Goal: Task Accomplishment & Management: Use online tool/utility

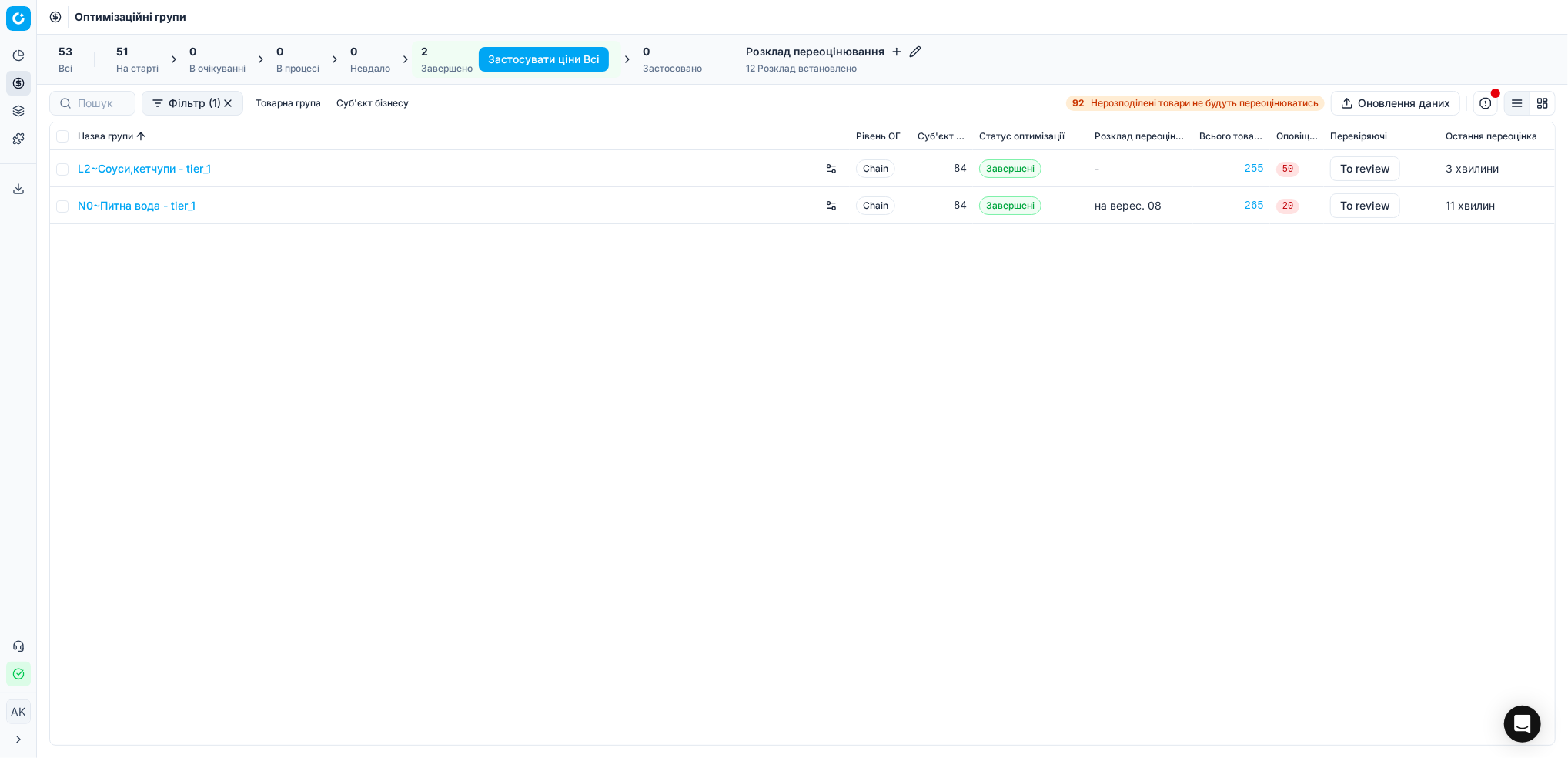
click at [131, 172] on link "L2~Соуси,кетчупи - tier_1" at bounding box center [144, 168] width 133 height 15
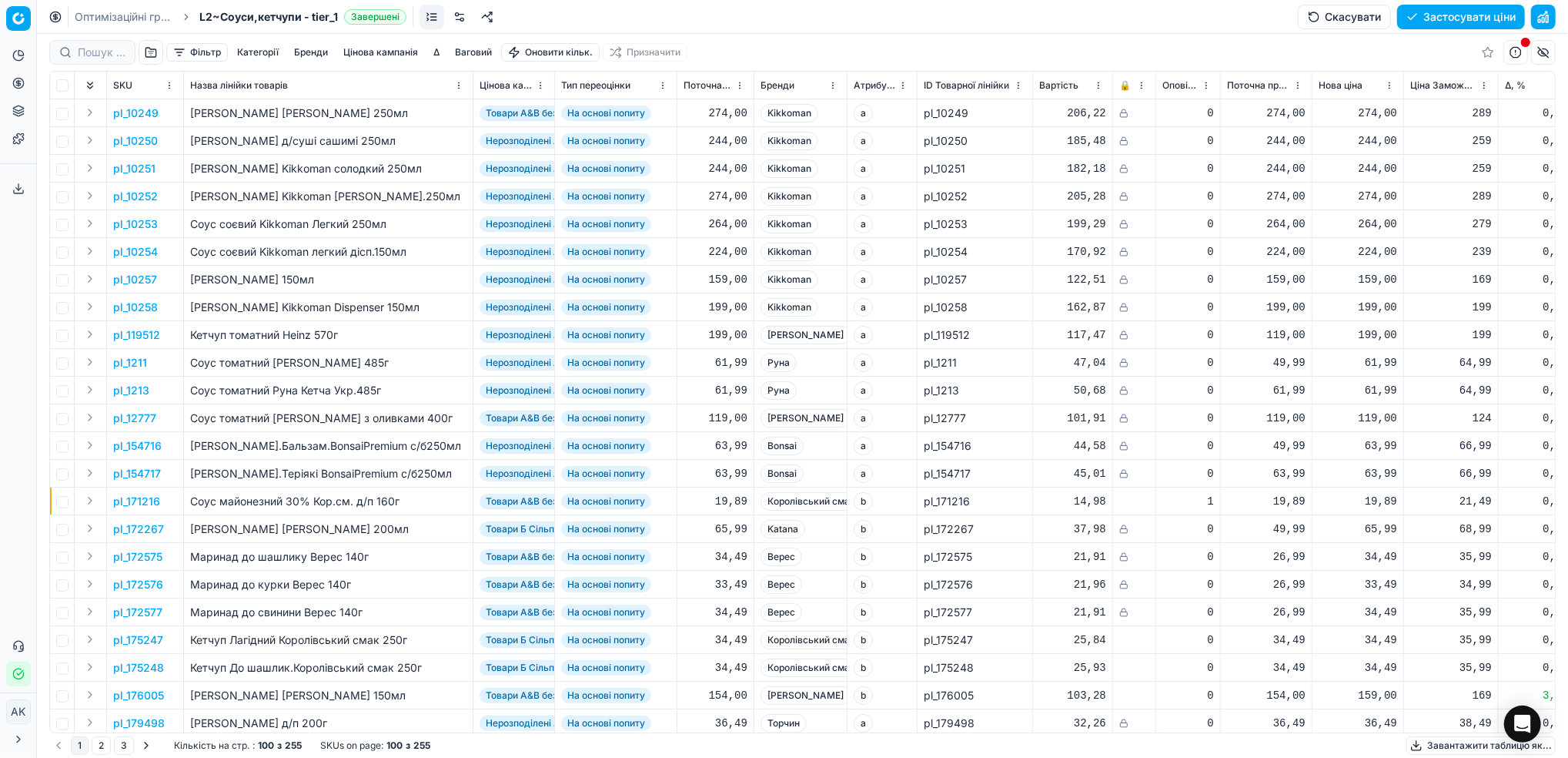
click at [371, 58] on button "Цінова кампанія" at bounding box center [380, 52] width 87 height 19
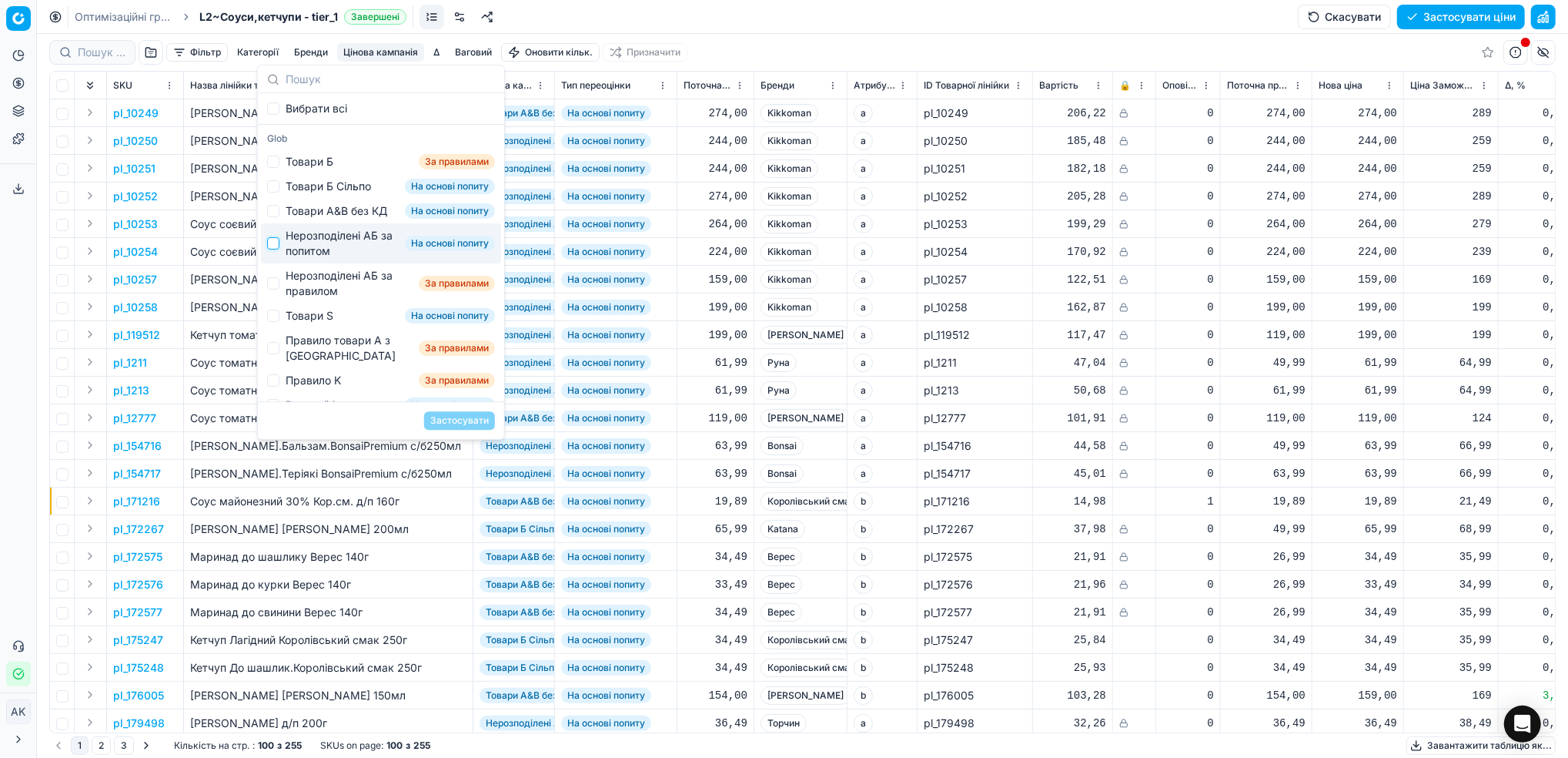
click at [276, 249] on input "Suggestions" at bounding box center [273, 243] width 12 height 12
checkbox input "true"
click at [452, 415] on button "Застосувати" at bounding box center [459, 420] width 71 height 19
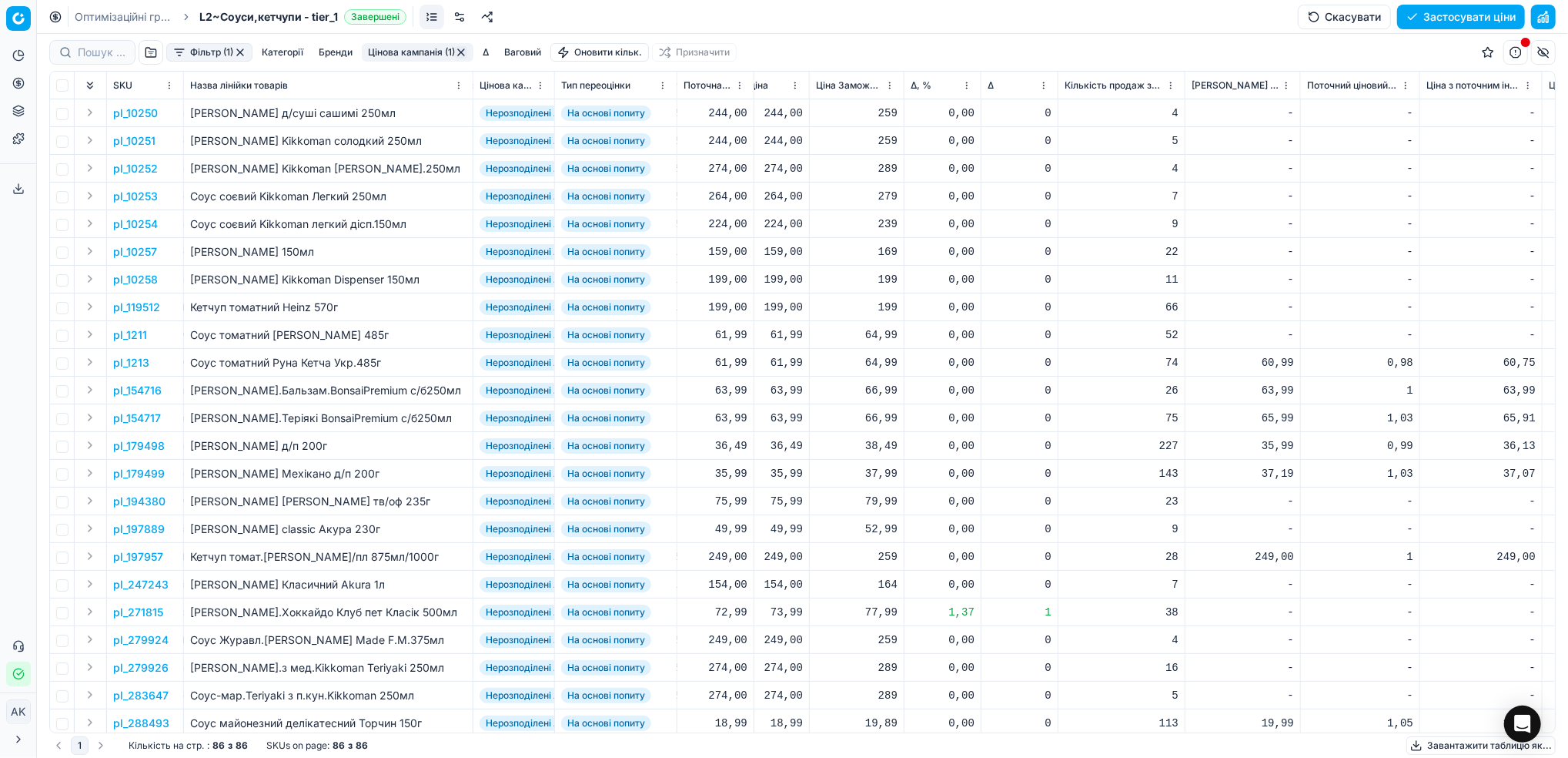
scroll to position [0, 658]
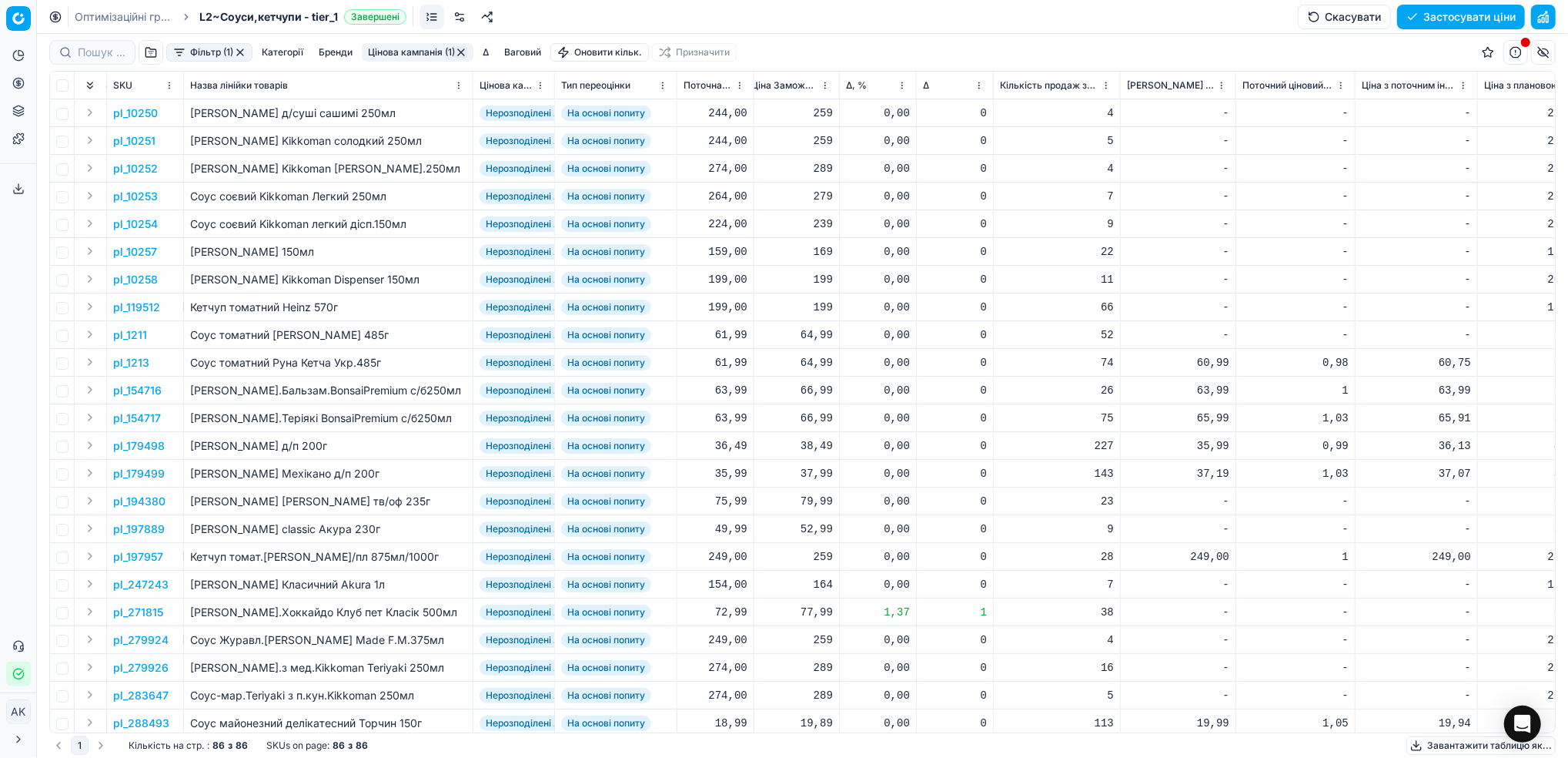
click at [901, 87] on html "Pricing platform Аналітика Цінова оптимізація Асортимент продукції Шаблони Серв…" at bounding box center [784, 379] width 1568 height 758
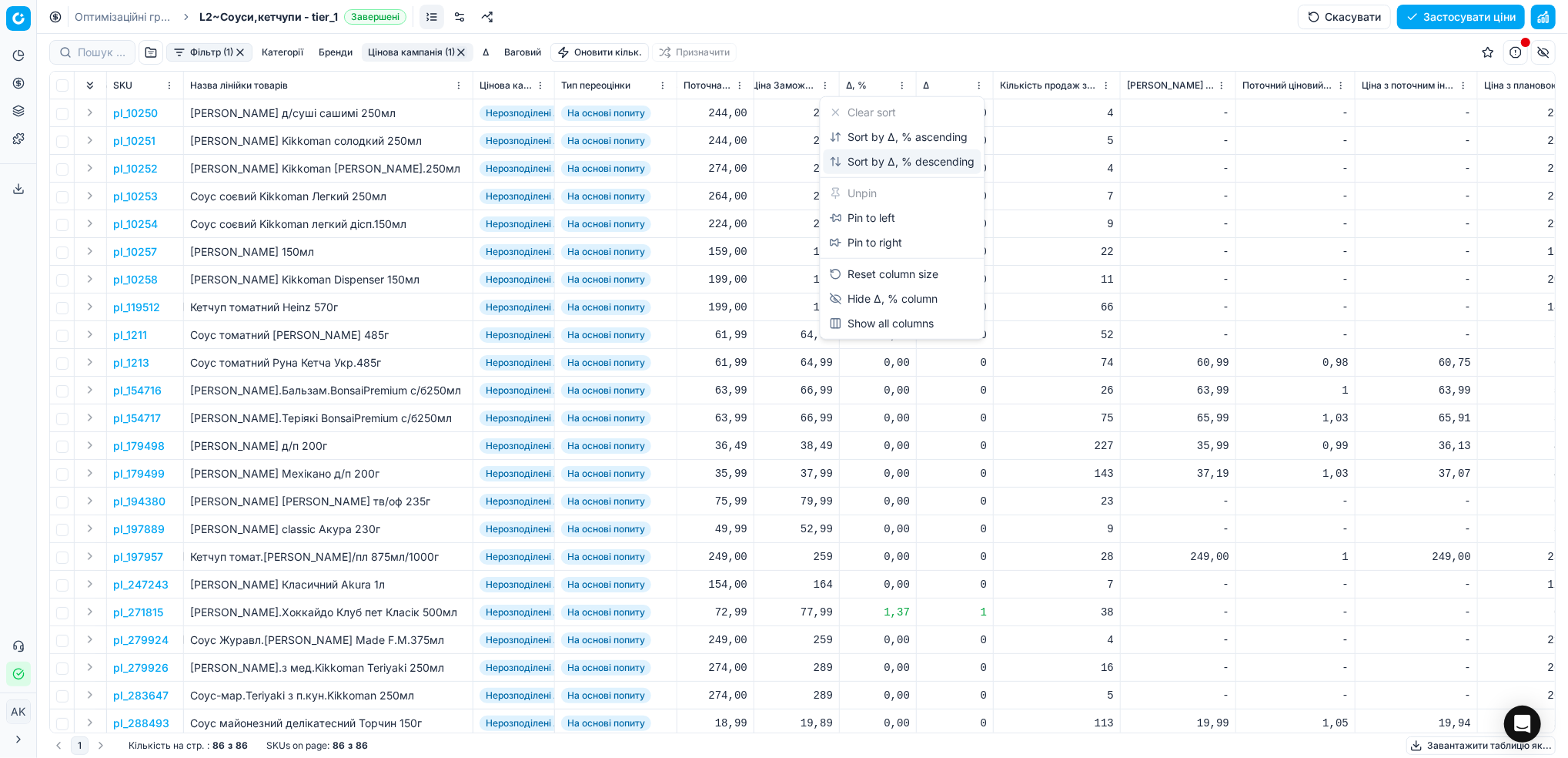
click at [876, 166] on div "Sort by Δ, % descending" at bounding box center [902, 161] width 145 height 15
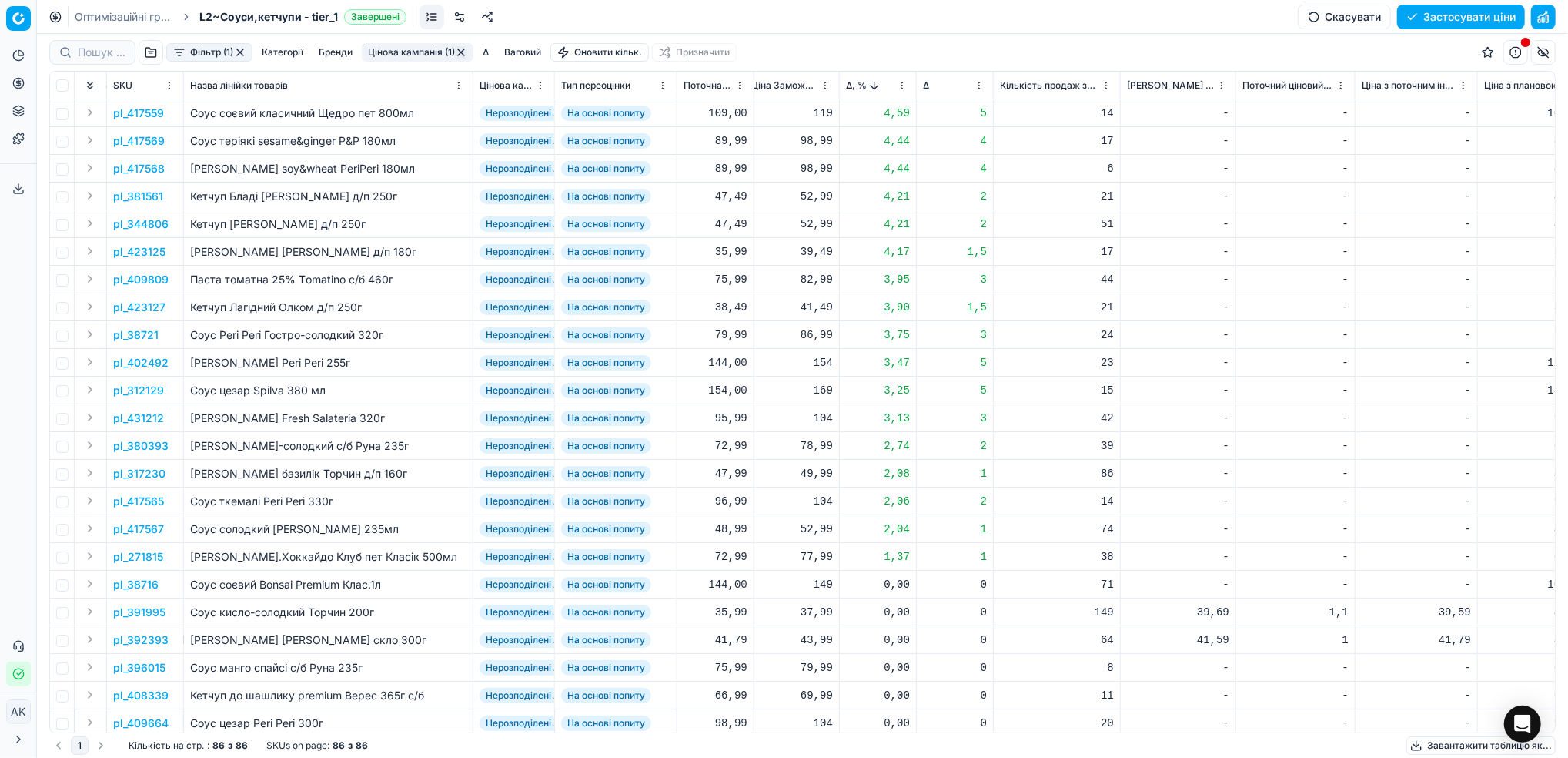
click at [142, 115] on p "pl_417559" at bounding box center [138, 112] width 51 height 15
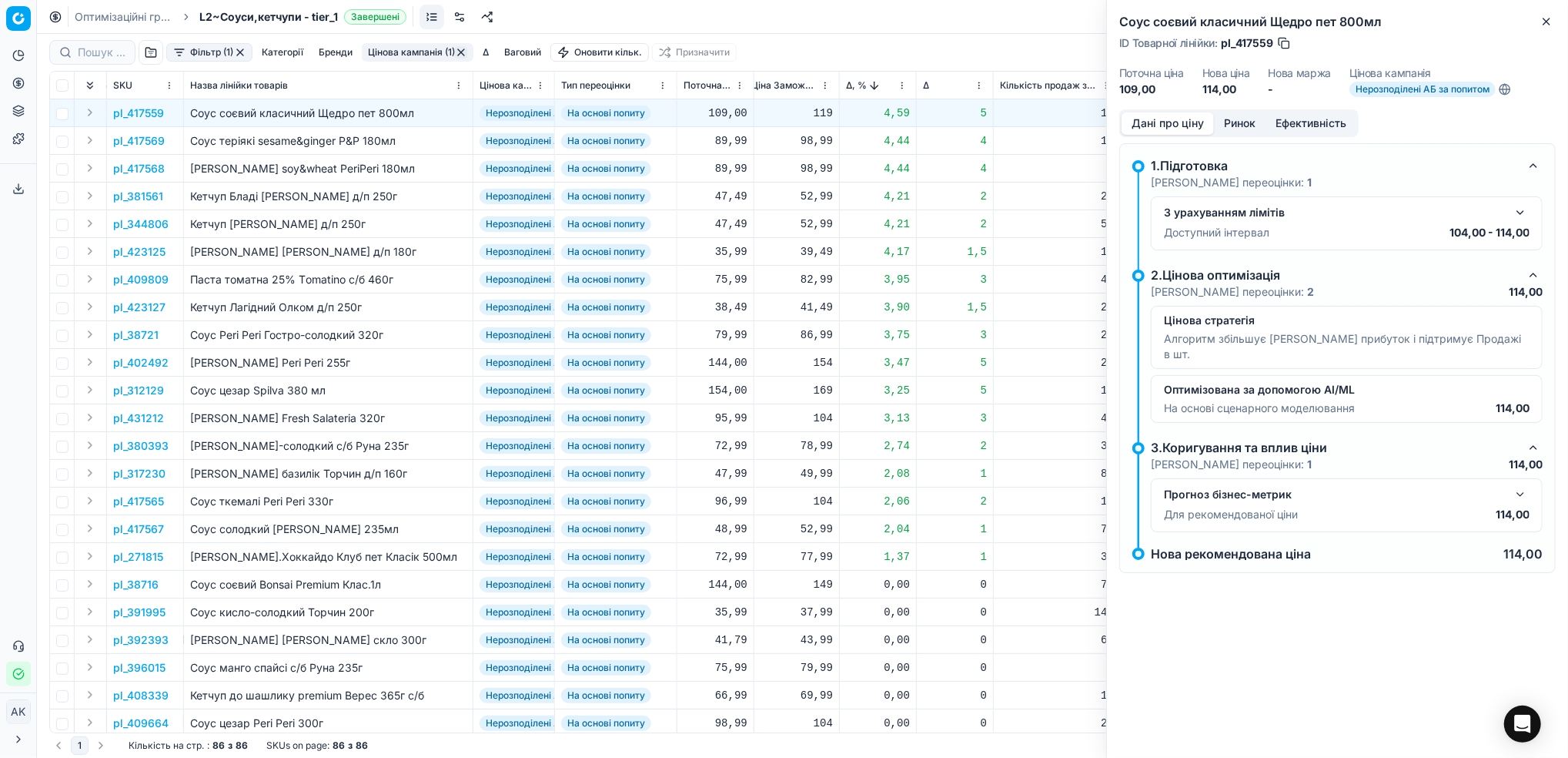
drag, startPoint x: 1238, startPoint y: 121, endPoint x: 1225, endPoint y: 138, distance: 21.4
click at [1239, 121] on button "Ринок" at bounding box center [1239, 123] width 52 height 22
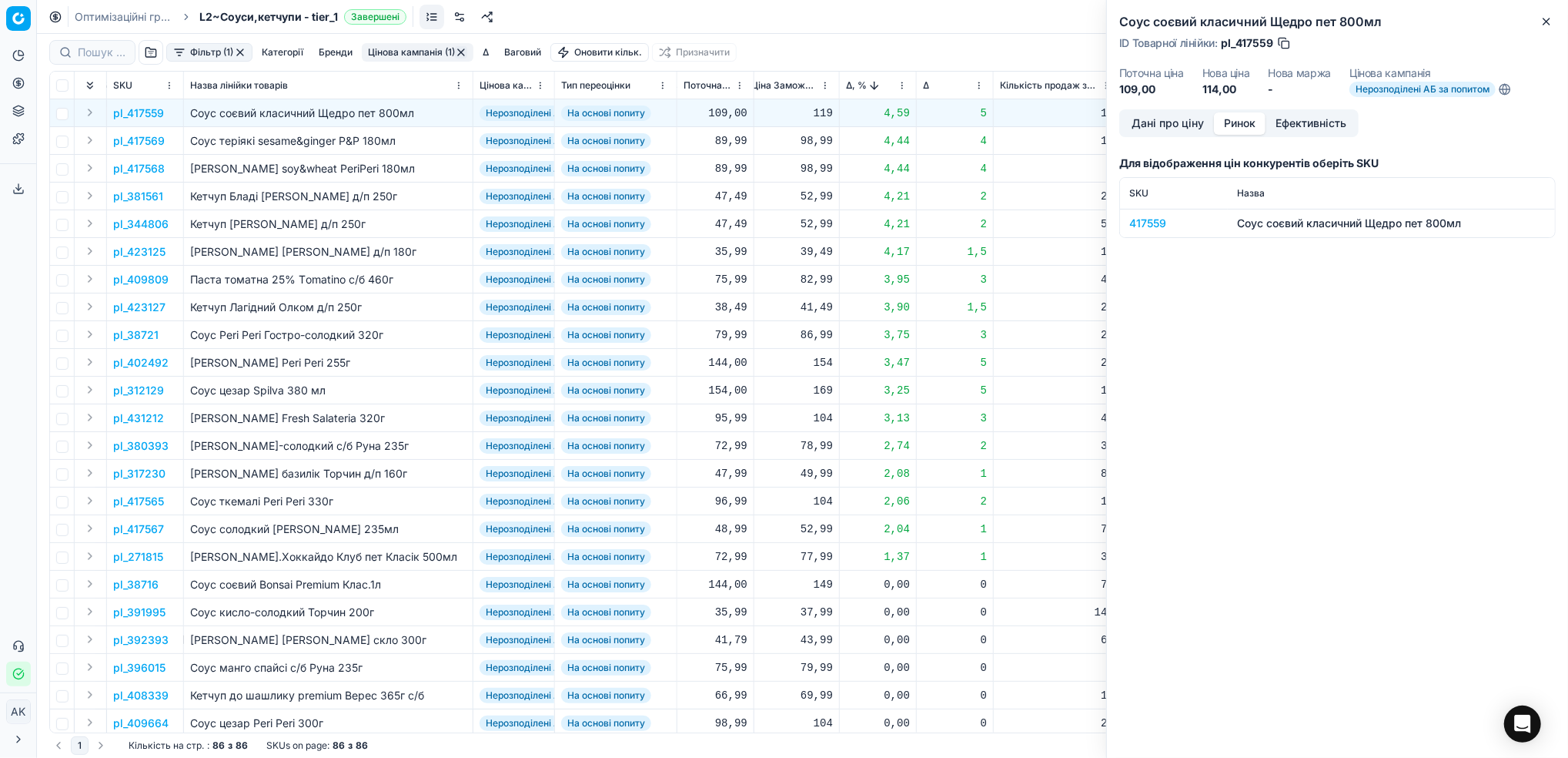
click at [1129, 225] on div "417559" at bounding box center [1174, 223] width 89 height 15
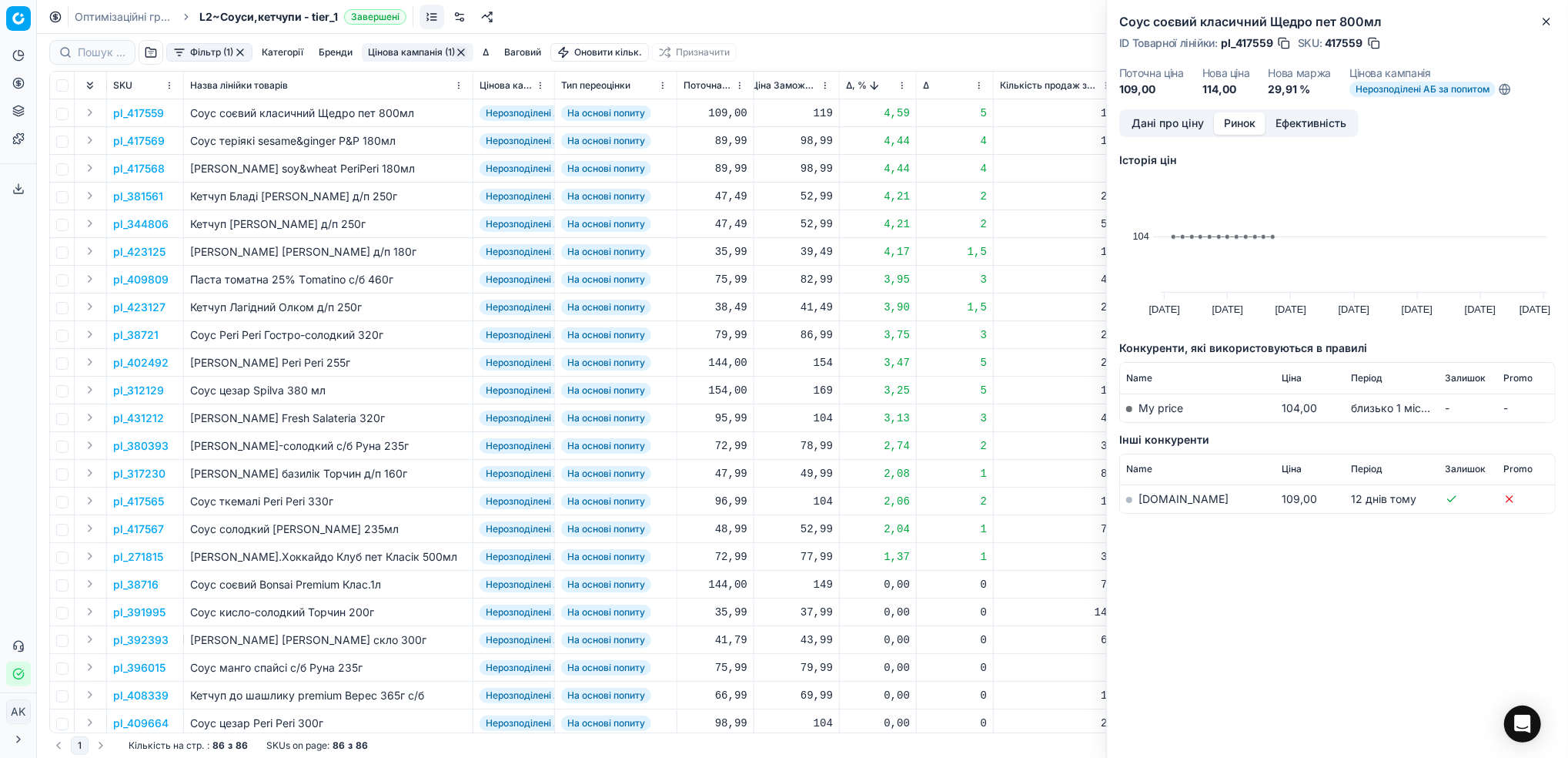
click at [1158, 501] on link "[DOMAIN_NAME]" at bounding box center [1183, 498] width 90 height 13
click at [1550, 14] on button "Close" at bounding box center [1546, 21] width 19 height 19
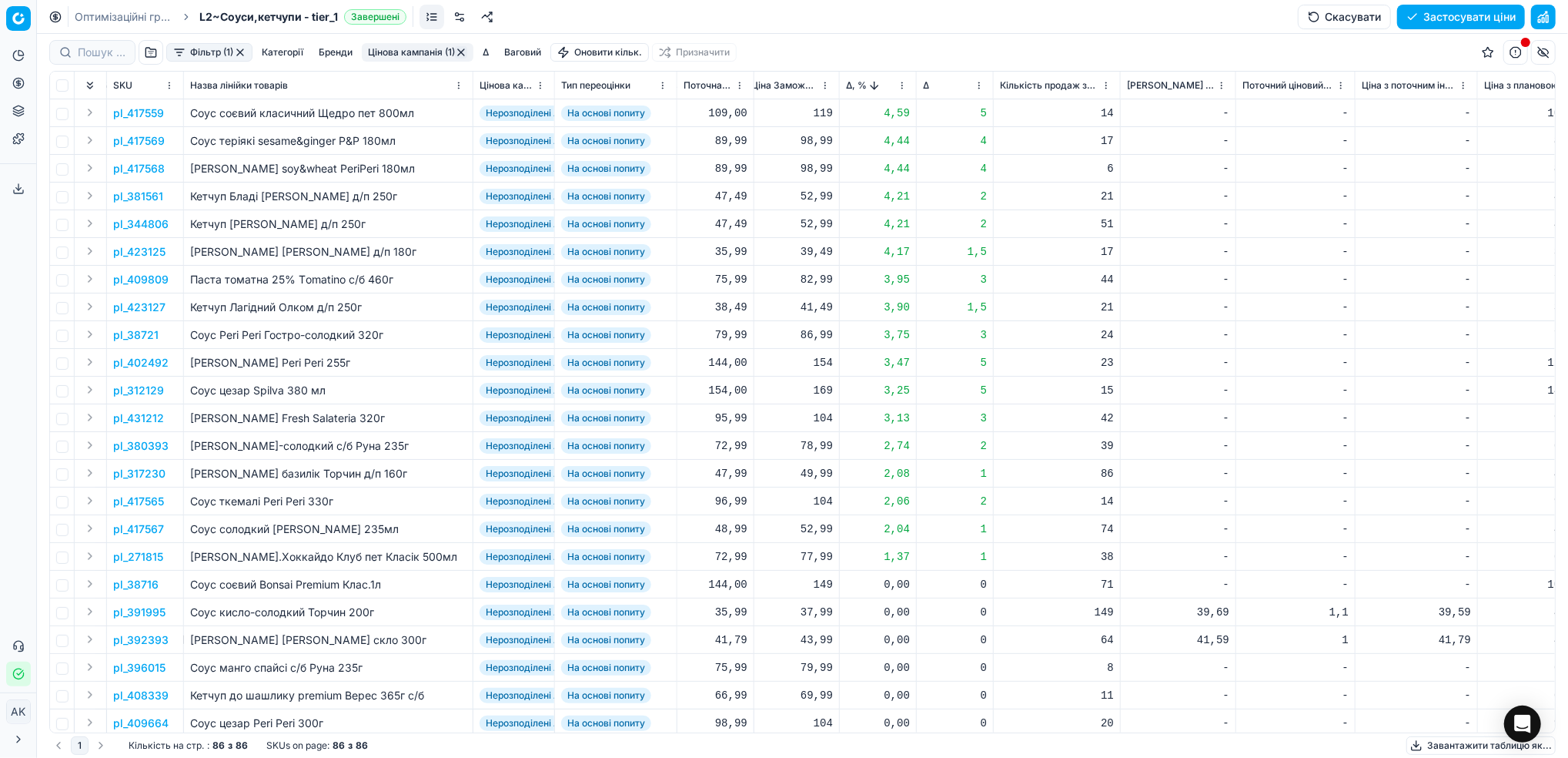
click at [111, 14] on link "Оптимізаційні групи" at bounding box center [123, 16] width 98 height 15
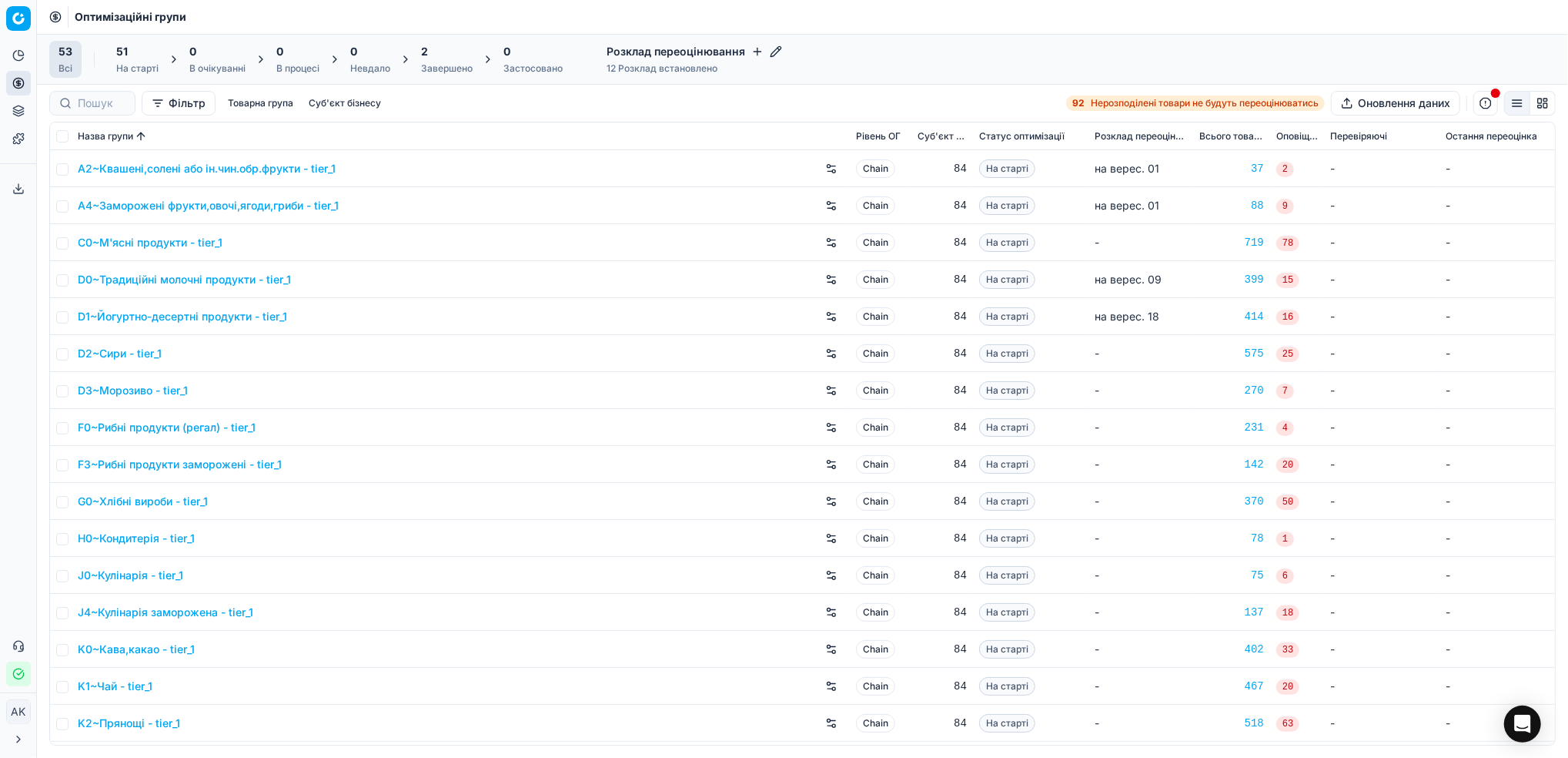
click at [14, 109] on icon at bounding box center [18, 110] width 12 height 12
click at [97, 133] on link "Асортимент" at bounding box center [148, 139] width 180 height 22
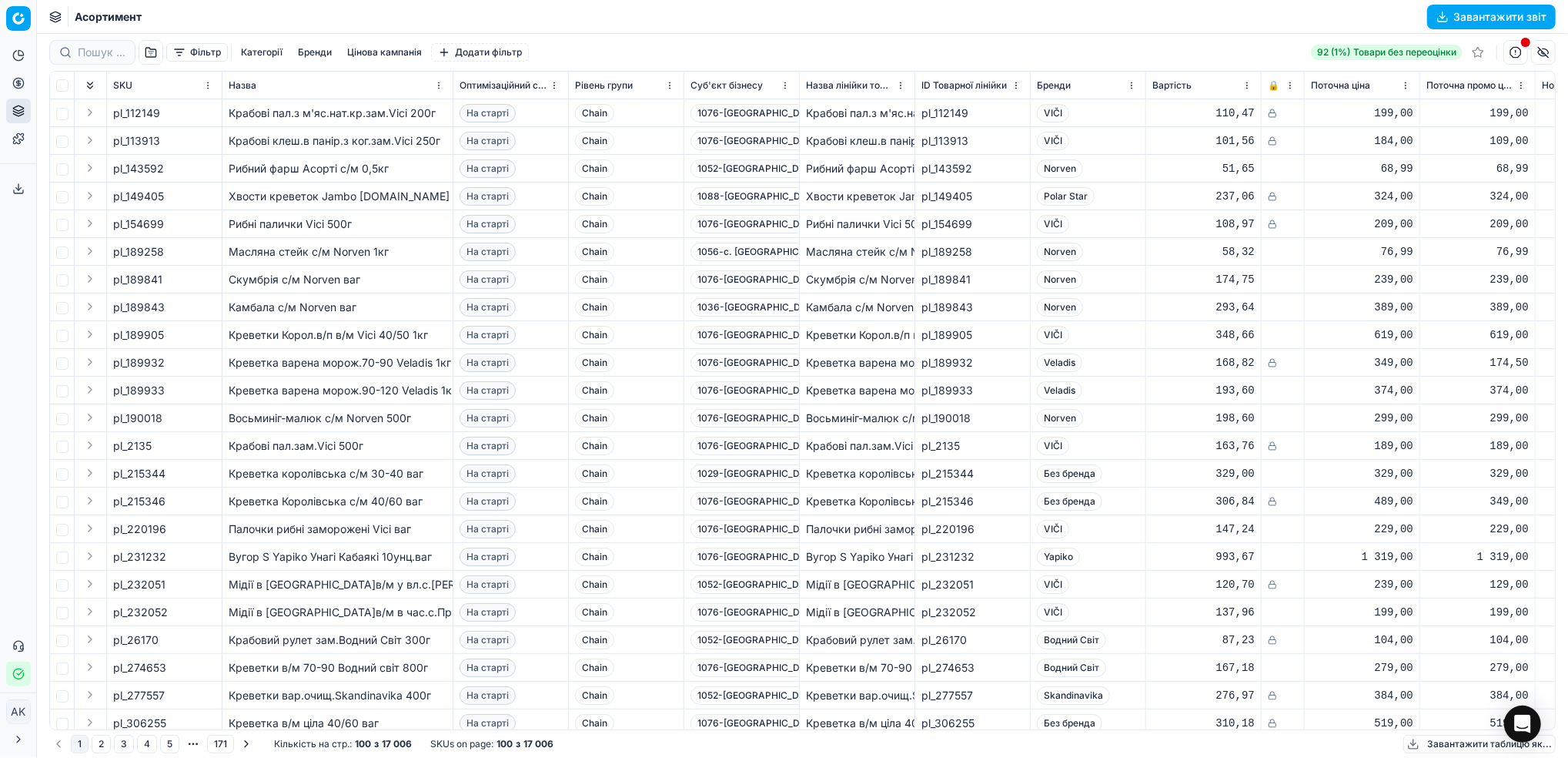
click at [205, 53] on button "Фільтр" at bounding box center [197, 52] width 62 height 19
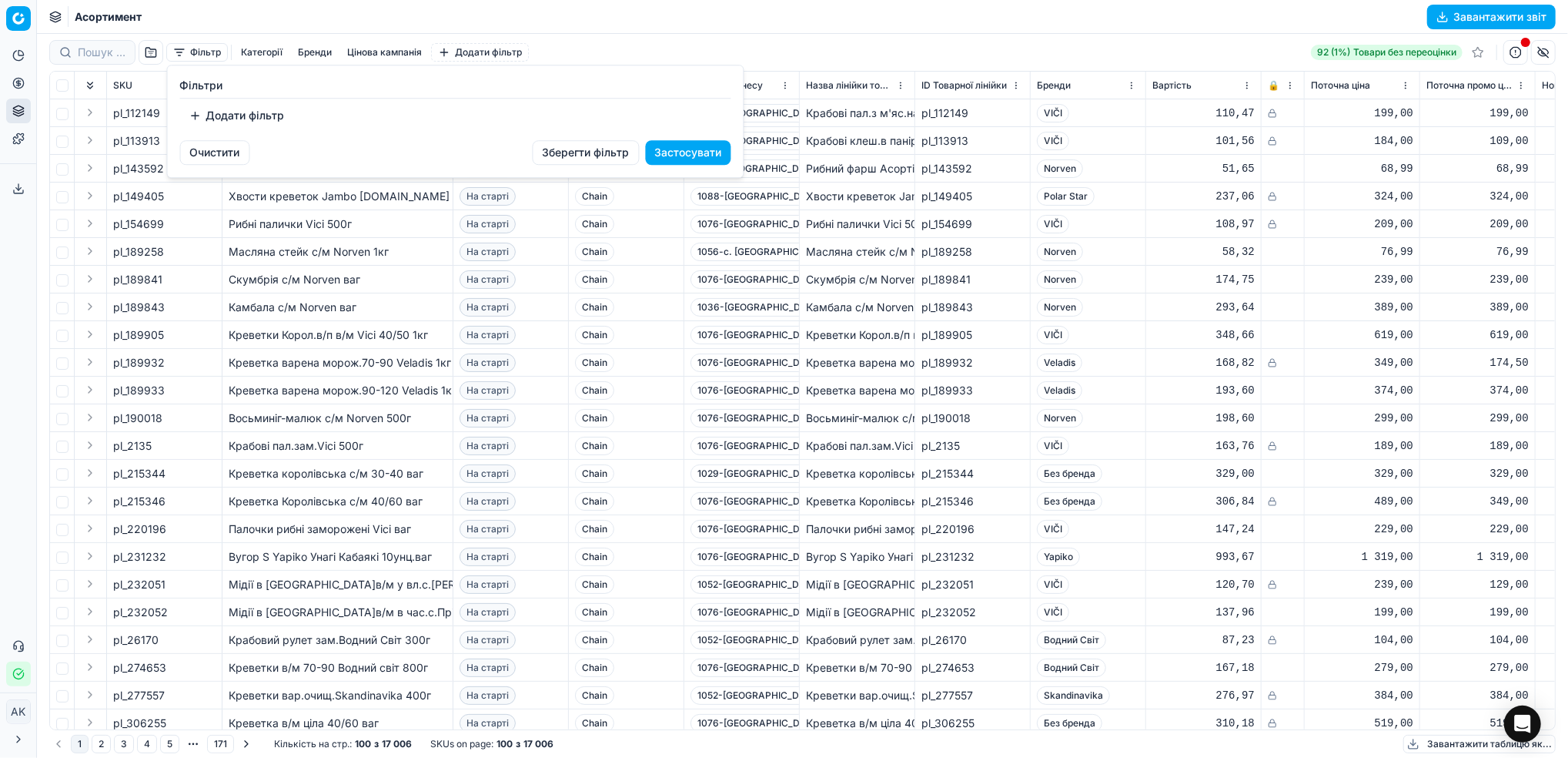
click at [229, 120] on button "Додати фільтр" at bounding box center [236, 115] width 114 height 25
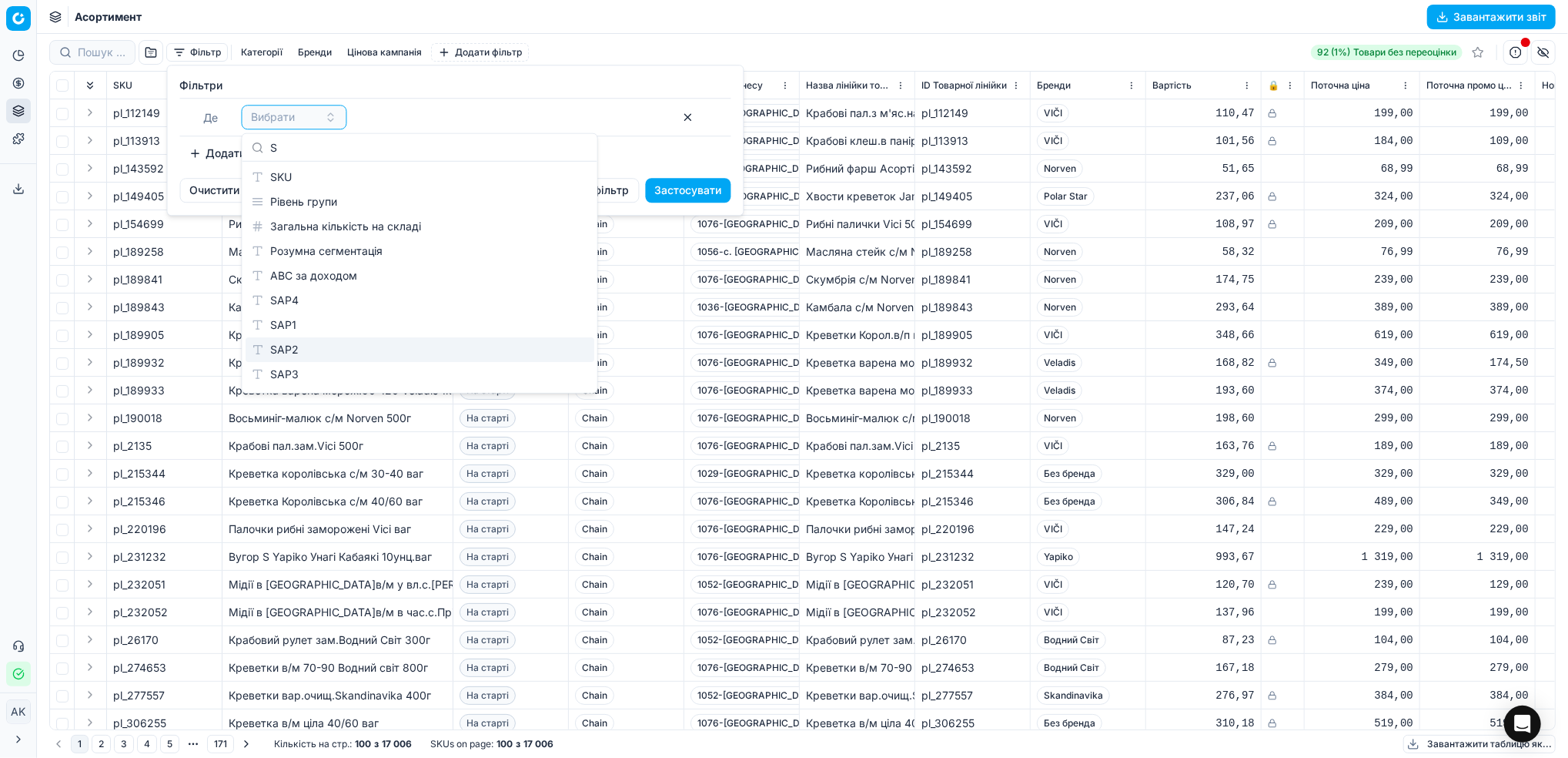
type input "S"
click at [303, 348] on div "SAP2" at bounding box center [419, 349] width 349 height 25
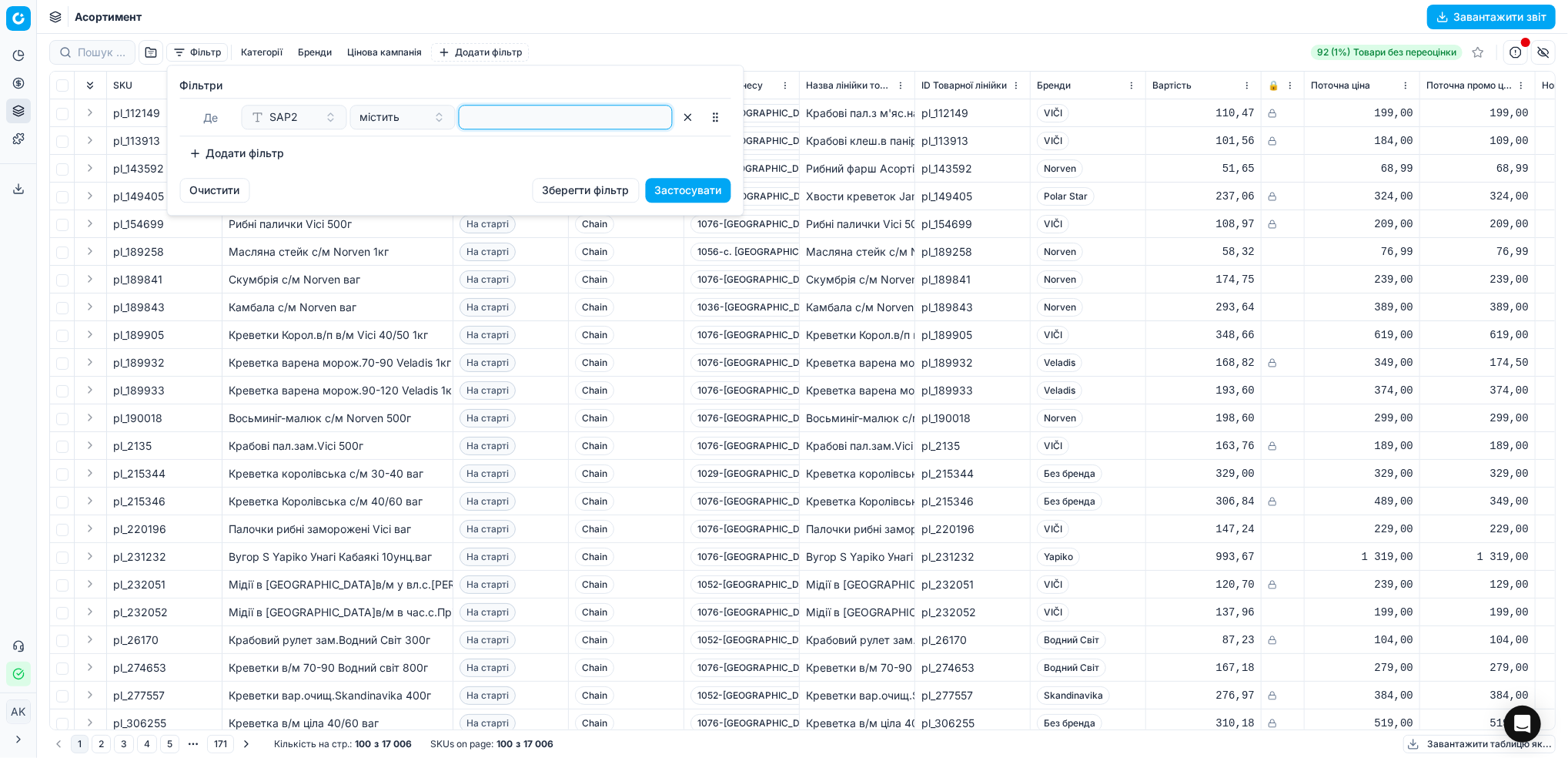
click at [487, 115] on input at bounding box center [565, 116] width 200 height 23
click at [696, 194] on button "Застосувати" at bounding box center [688, 190] width 85 height 25
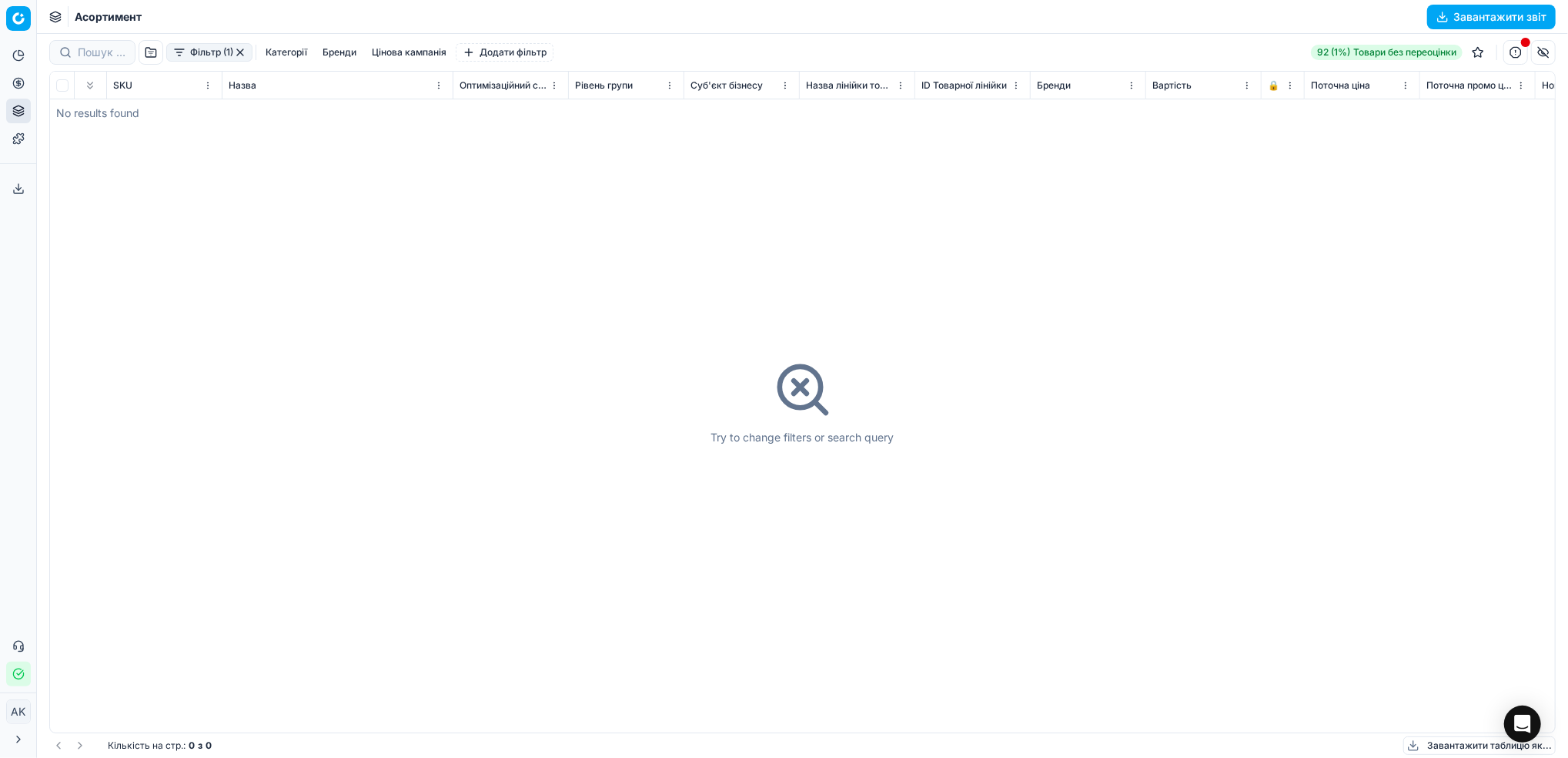
click at [241, 50] on button "button" at bounding box center [240, 52] width 12 height 12
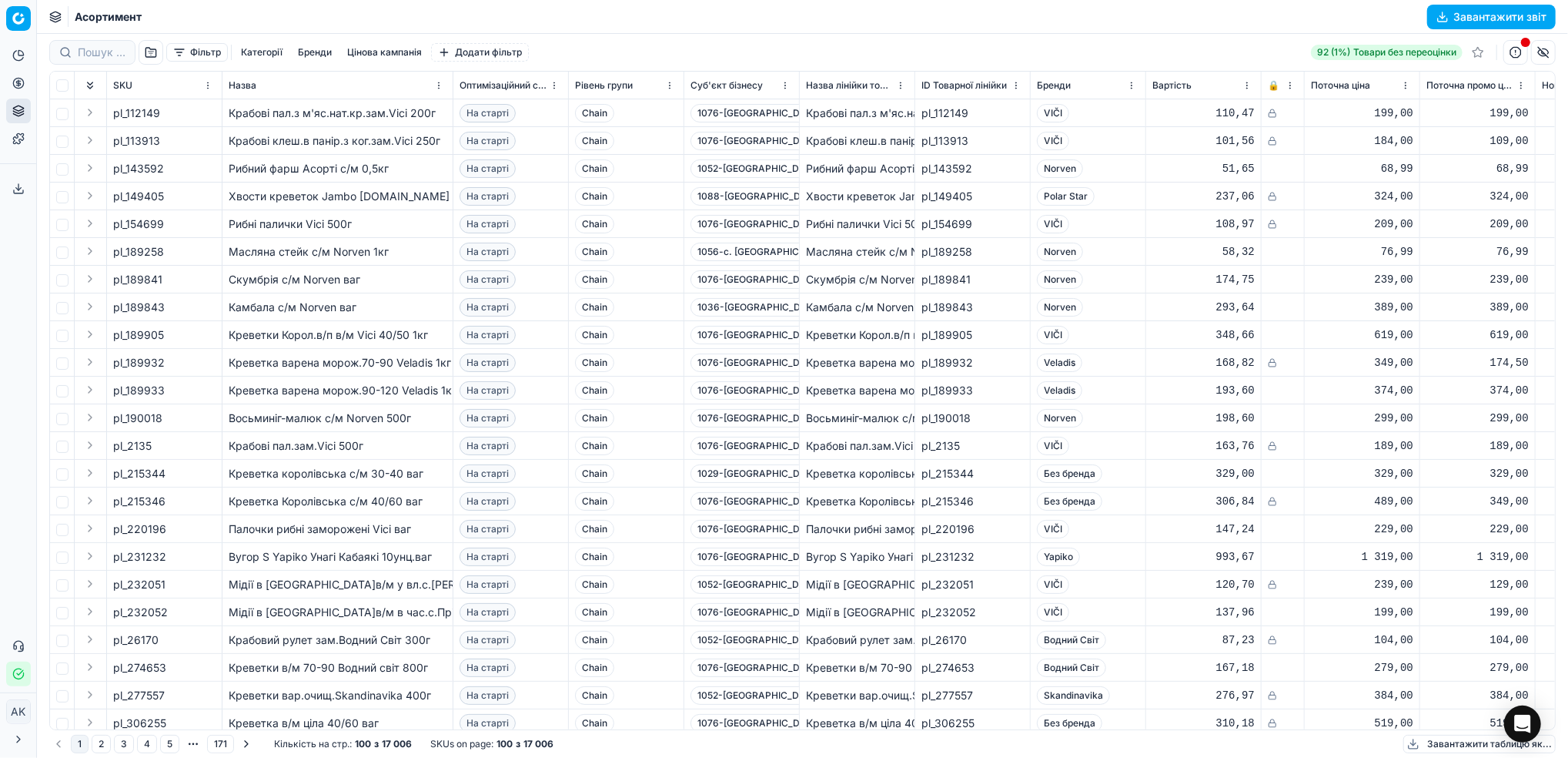
click at [207, 52] on button "Фільтр" at bounding box center [197, 52] width 62 height 19
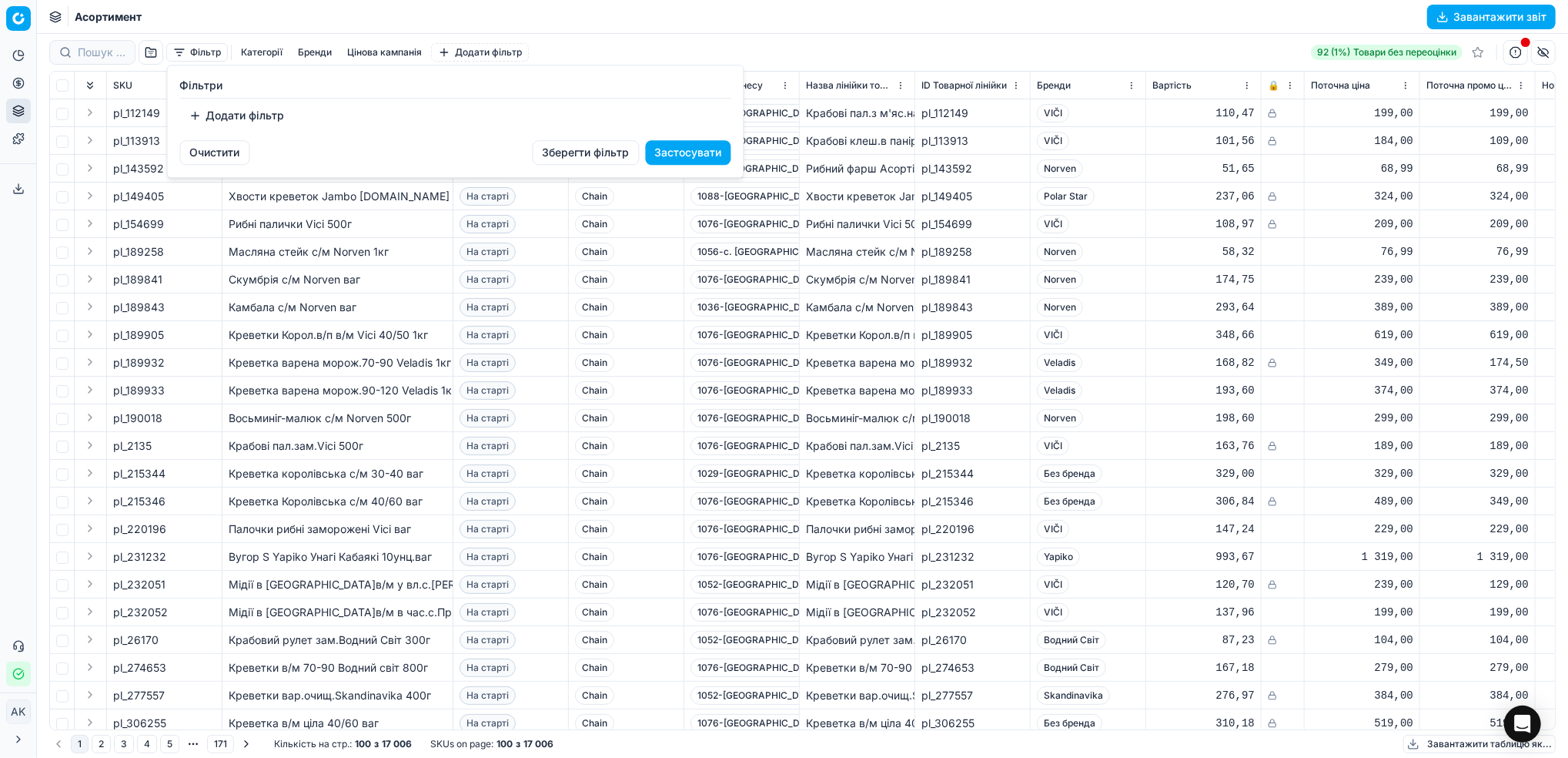
click at [229, 113] on button "Додати фільтр" at bounding box center [236, 115] width 114 height 25
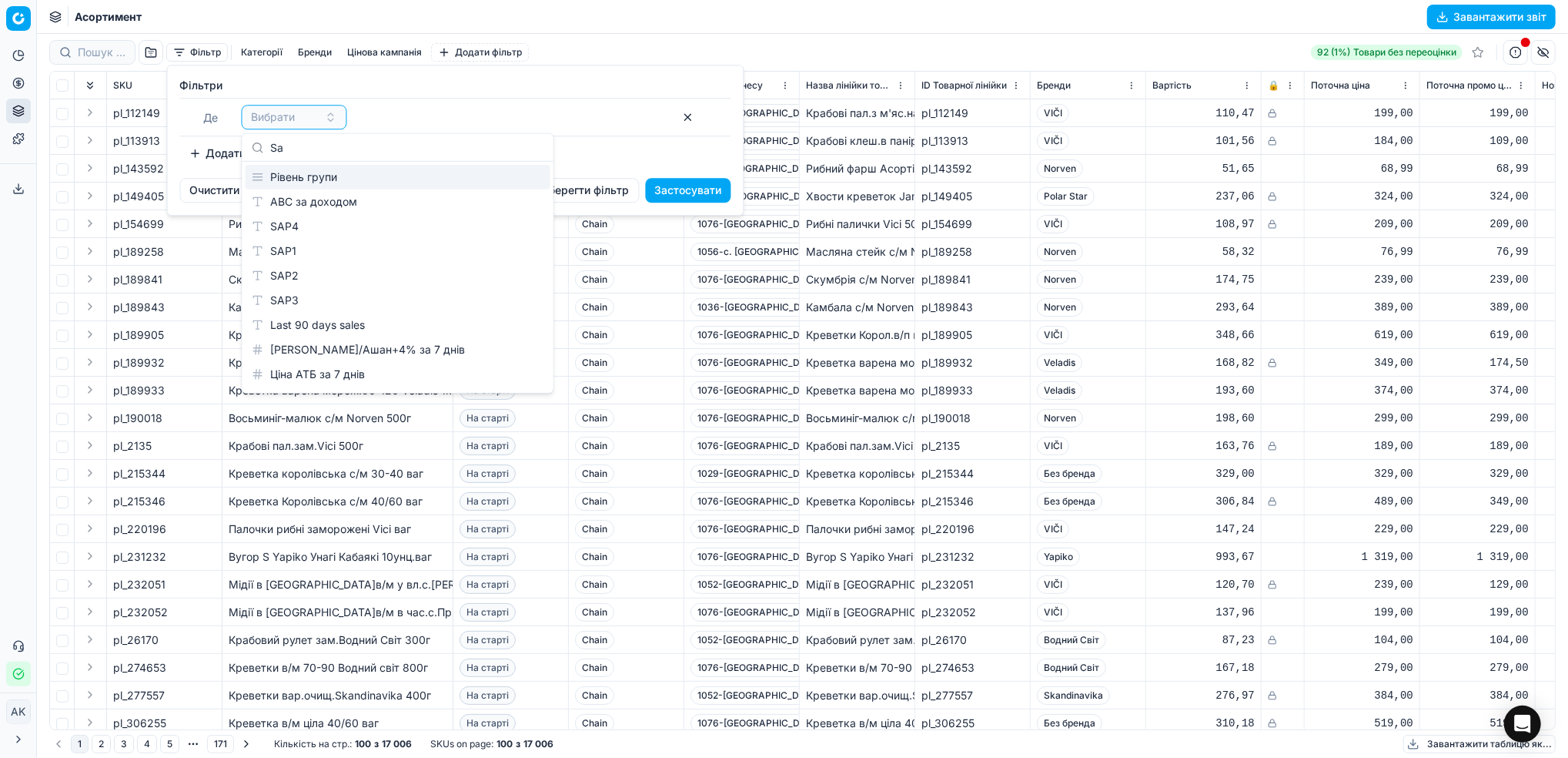
type input "Sap"
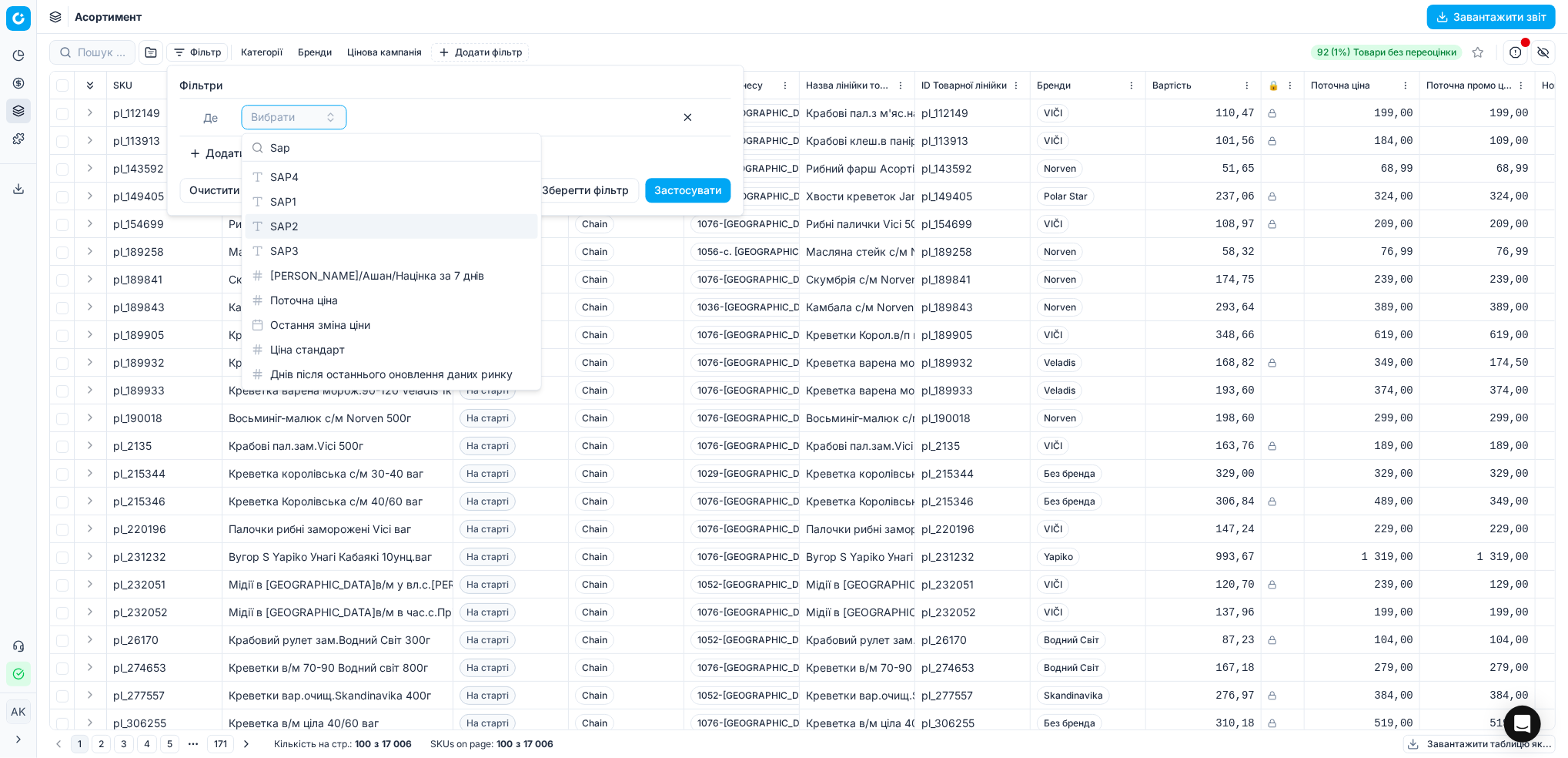
click at [324, 222] on div "SAP2" at bounding box center [391, 226] width 292 height 25
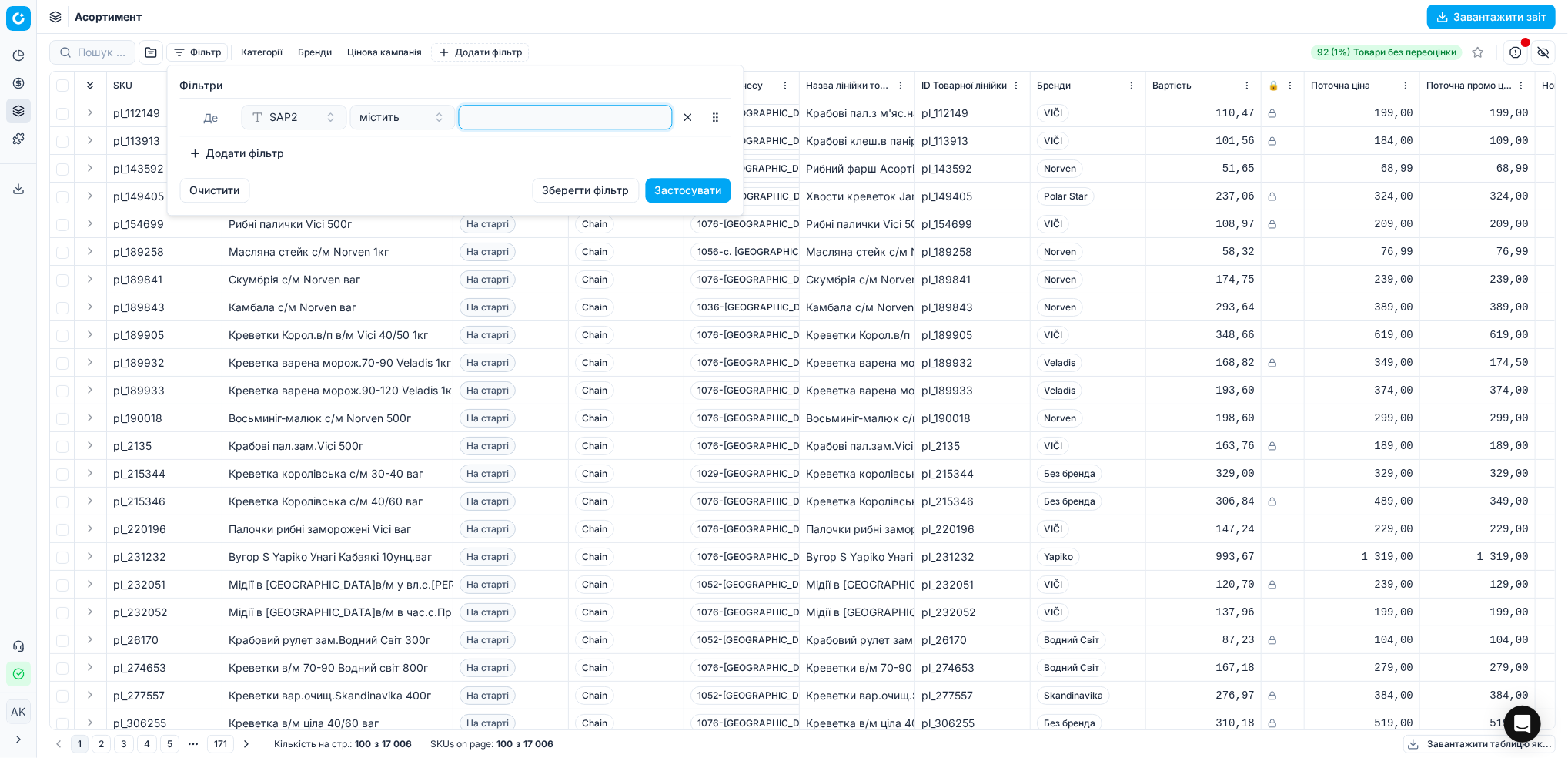
click at [508, 118] on input at bounding box center [565, 116] width 200 height 23
paste input "A2"
type input "A2"
click at [433, 117] on button "містить" at bounding box center [403, 116] width 105 height 25
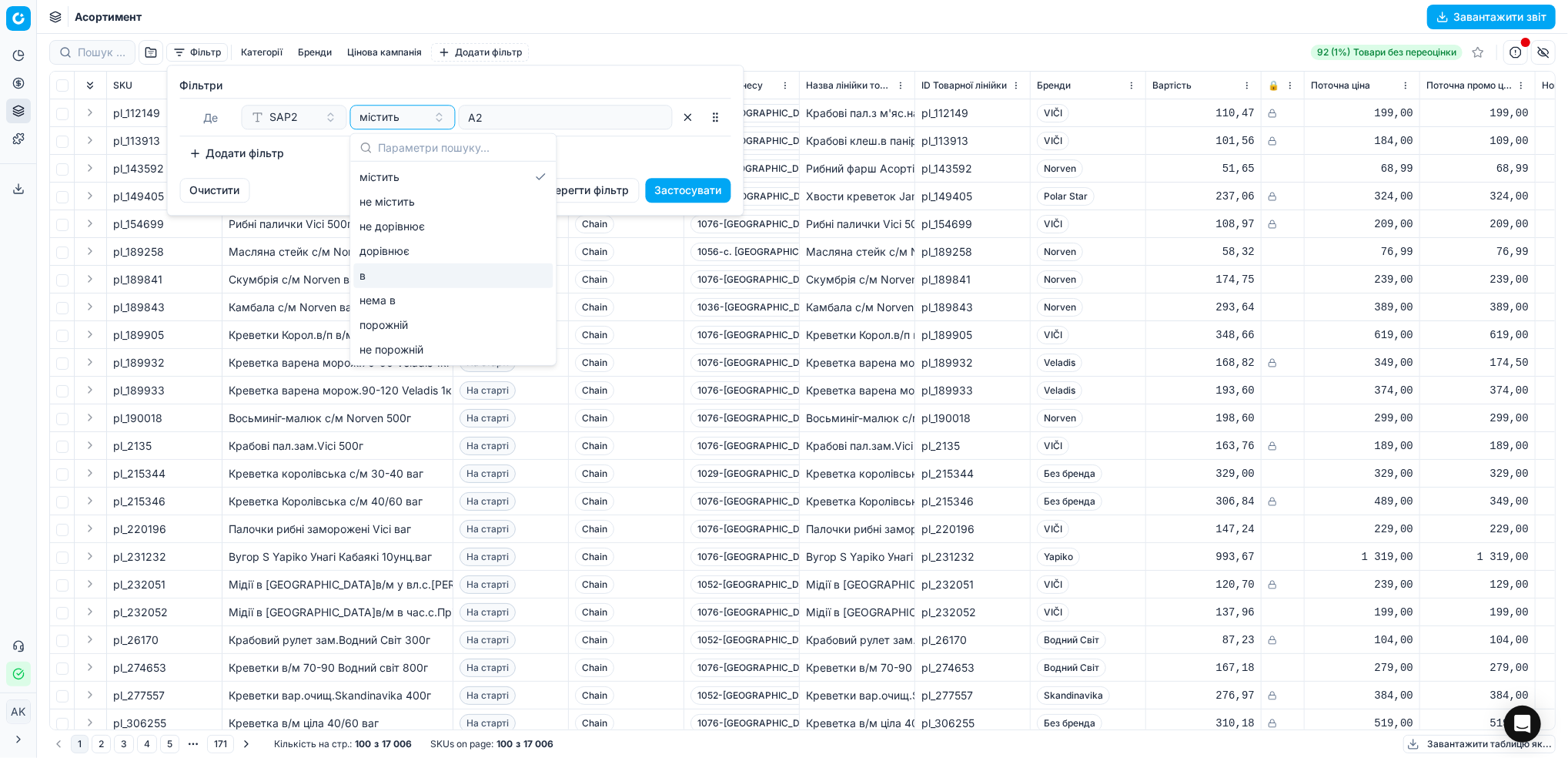
click at [410, 280] on div "в" at bounding box center [453, 275] width 200 height 25
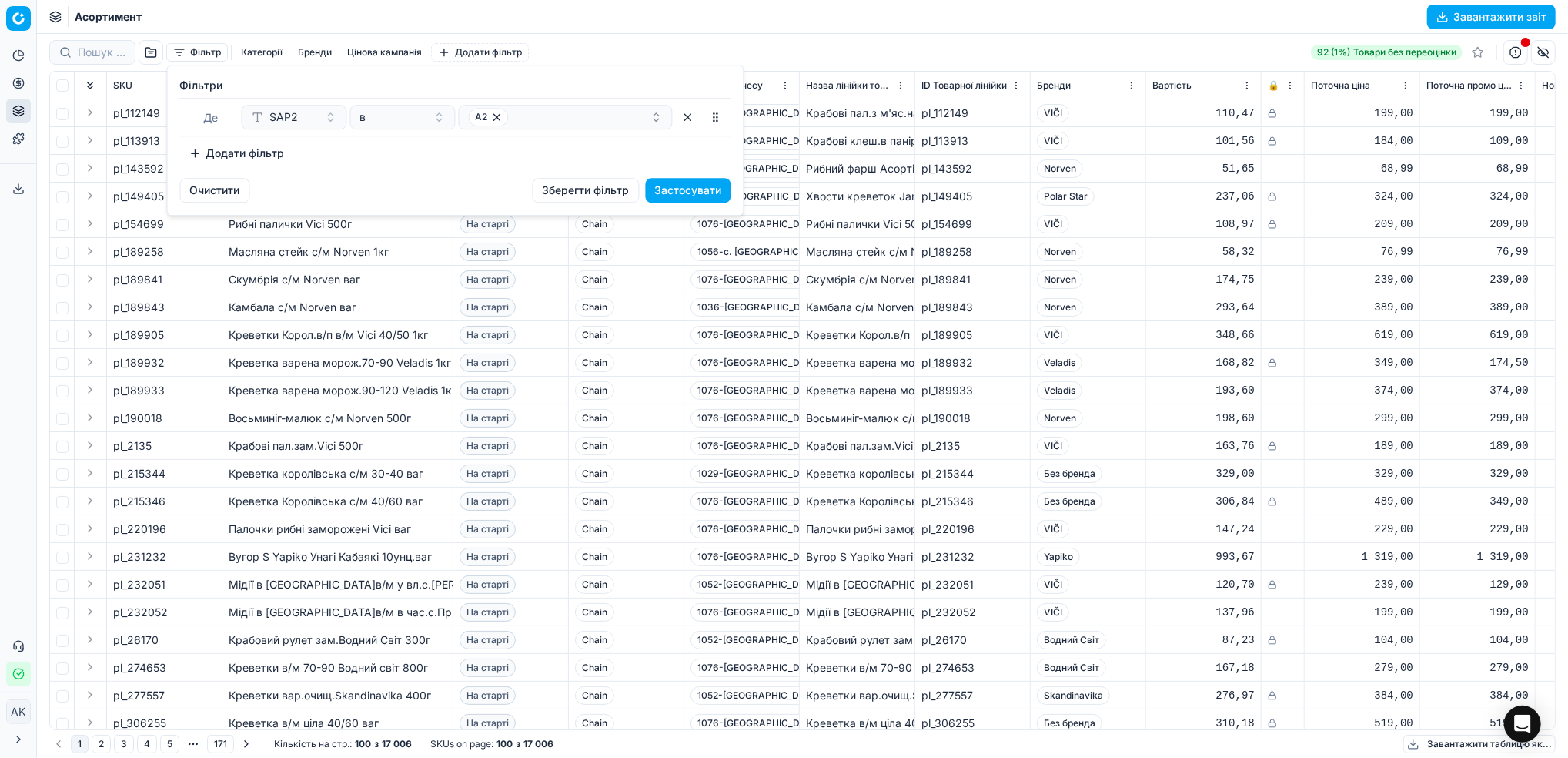
click at [682, 191] on button "Застосувати" at bounding box center [688, 190] width 85 height 25
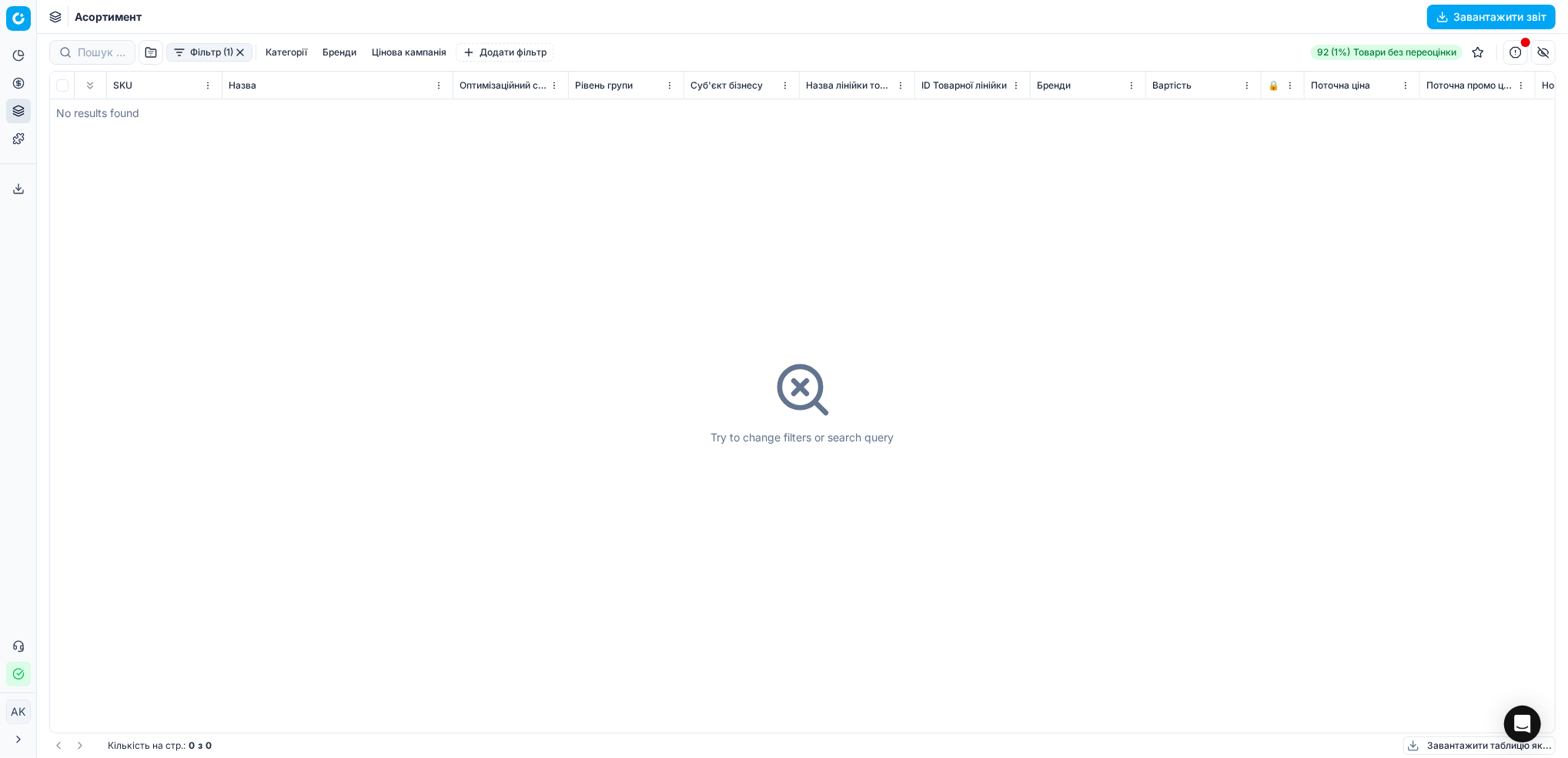
click at [239, 50] on button "button" at bounding box center [240, 52] width 12 height 12
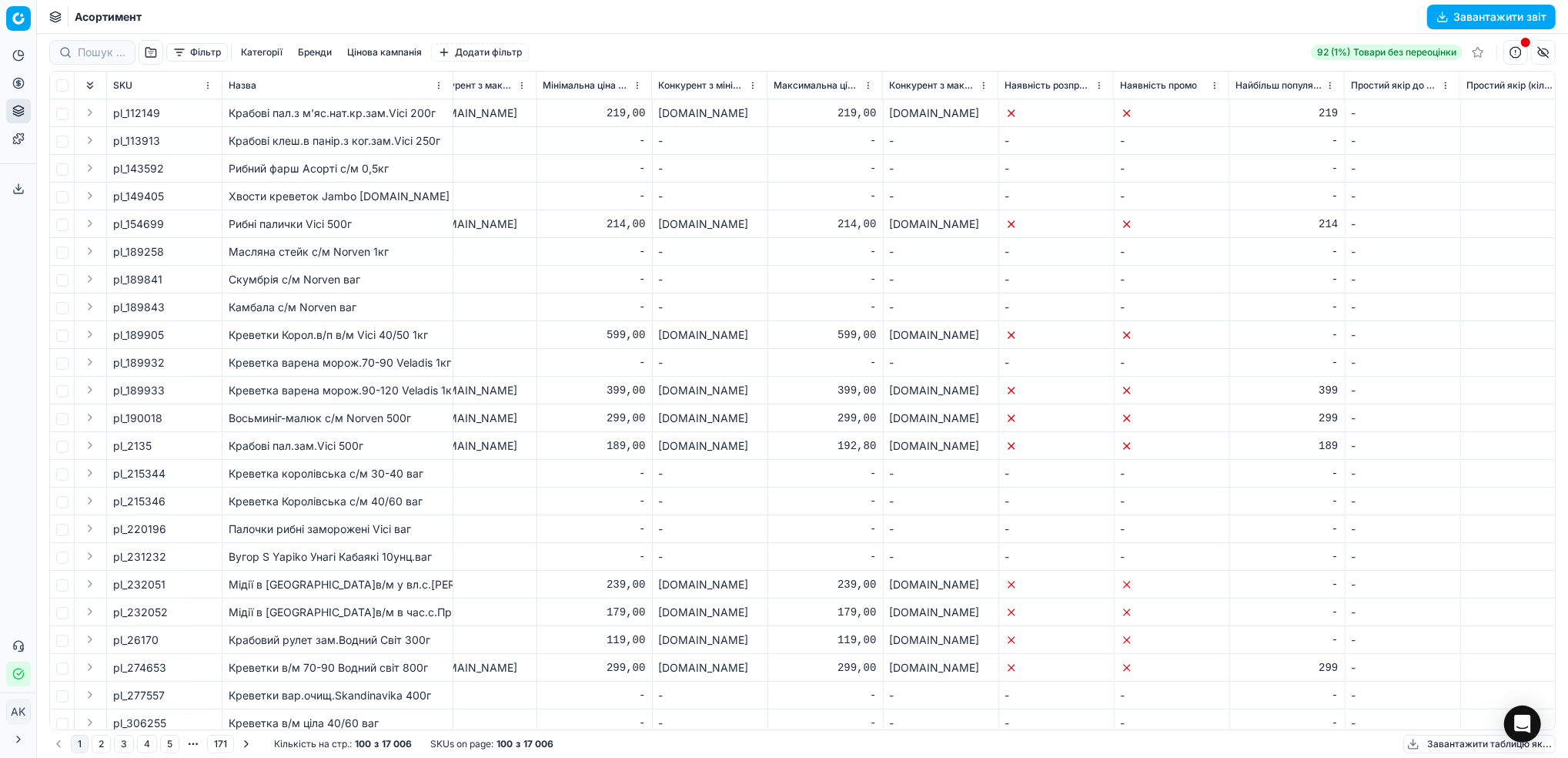
scroll to position [0, 5598]
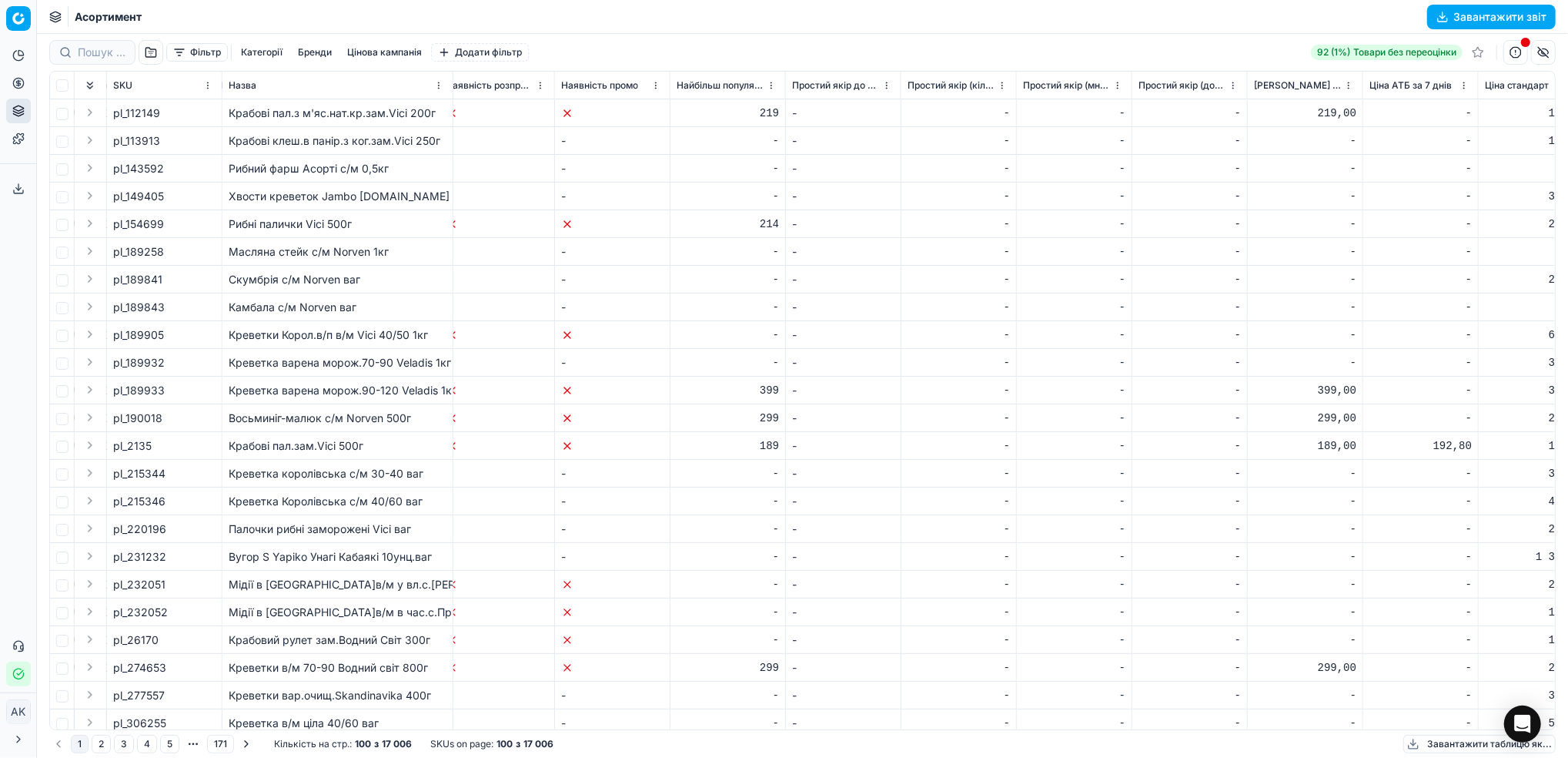
click at [198, 52] on button "Фільтр" at bounding box center [197, 52] width 62 height 19
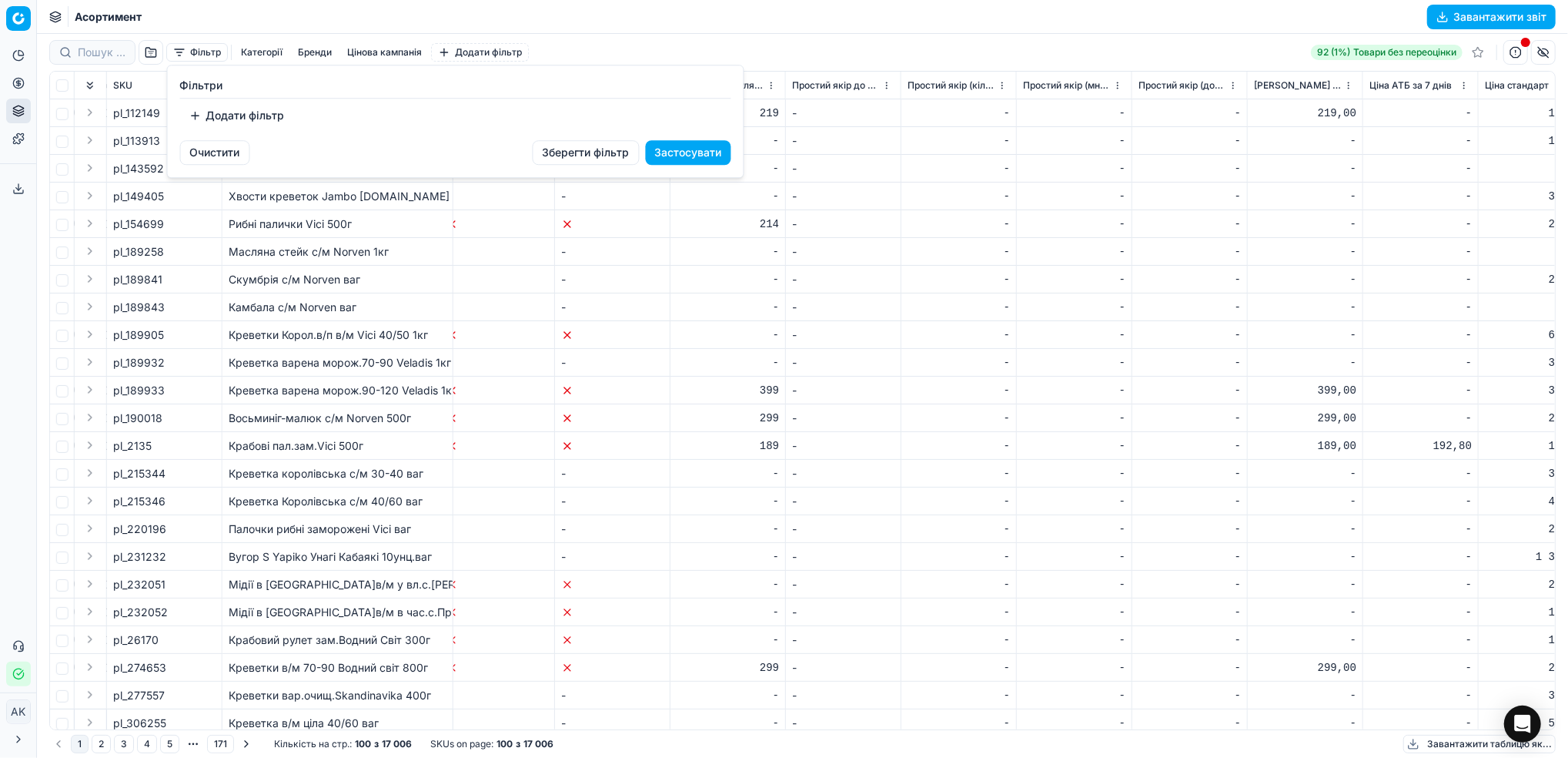
click at [217, 119] on button "Додати фільтр" at bounding box center [236, 115] width 114 height 25
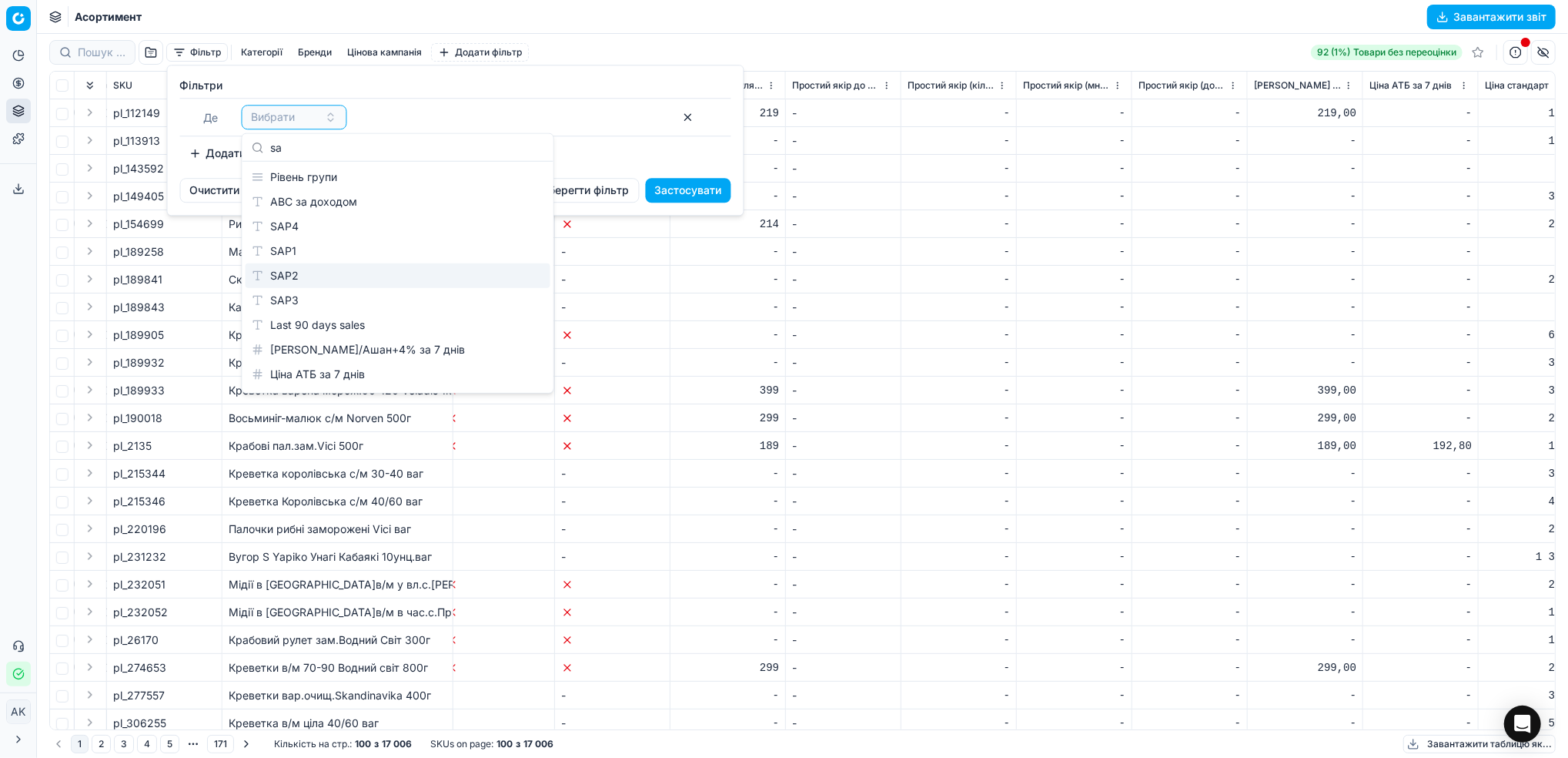
type input "sa"
click at [327, 272] on div "SAP2" at bounding box center [397, 275] width 305 height 25
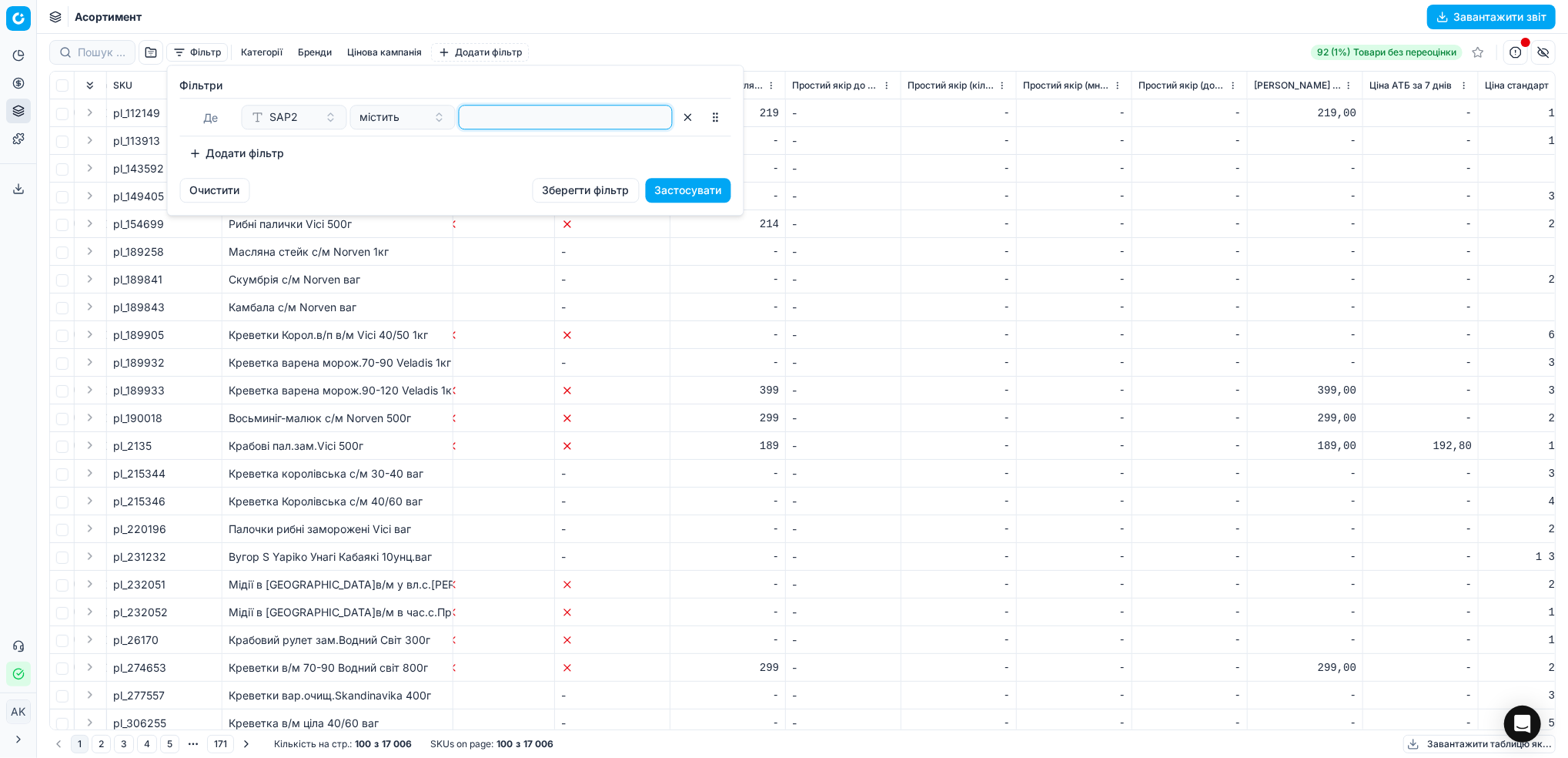
click at [501, 113] on input at bounding box center [565, 116] width 200 height 23
paste input "A2-Квашені,солені або ін.чин.обр.фрукти"
type input "A2-Квашені,солені або ін.чин.обр.фрукти"
click at [696, 191] on button "Застосувати" at bounding box center [688, 190] width 85 height 25
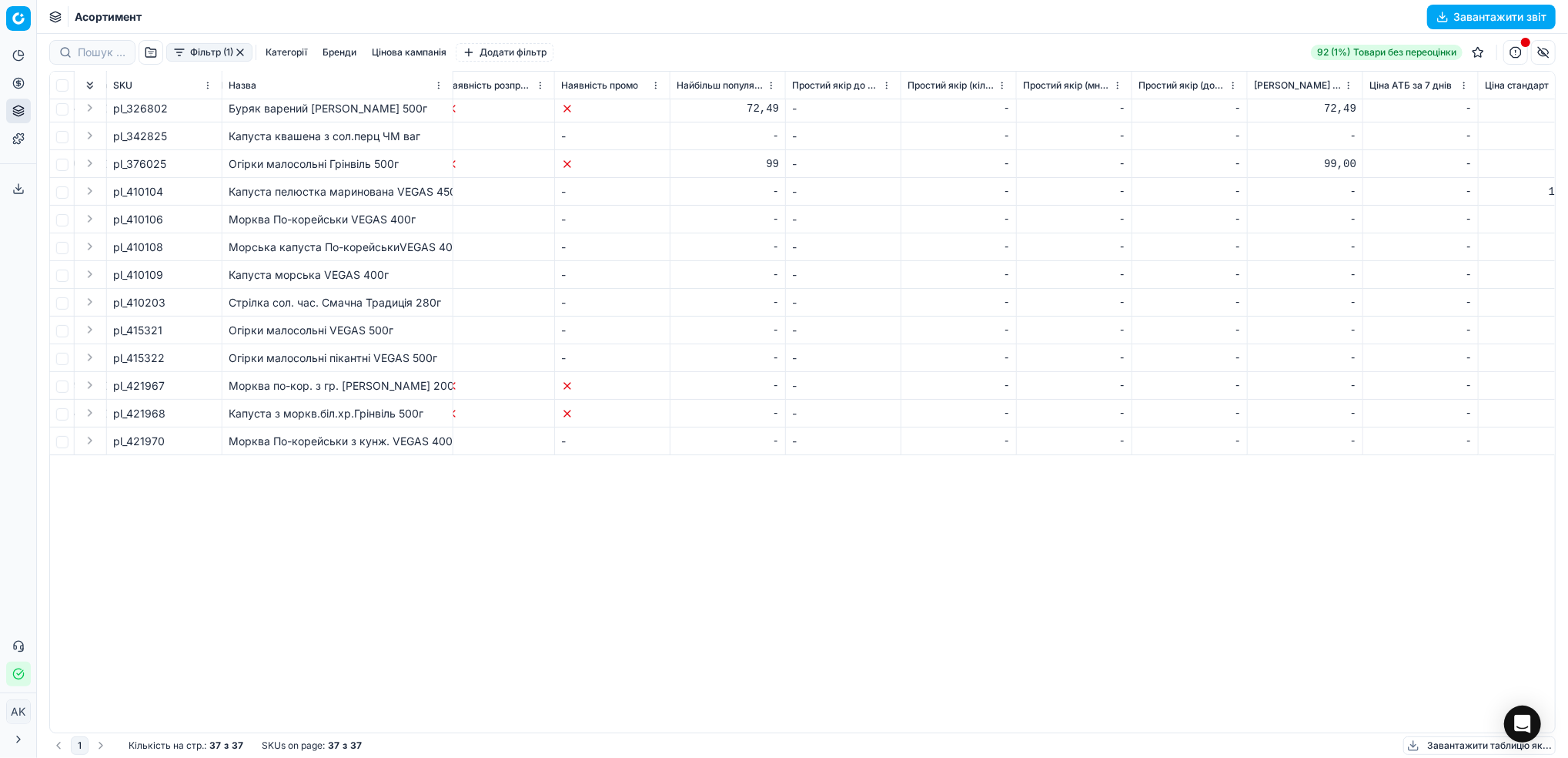
scroll to position [0, 5598]
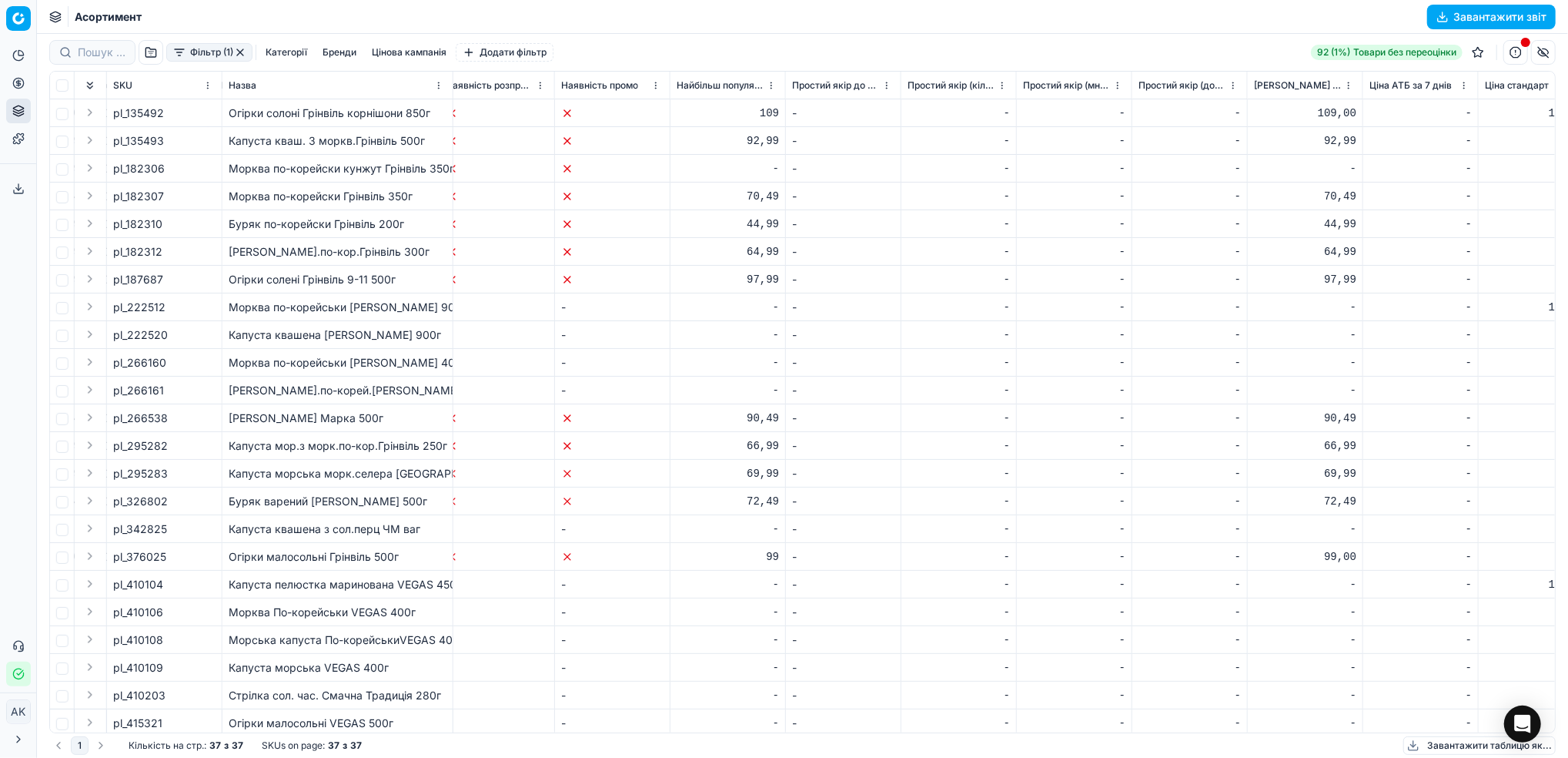
click at [197, 49] on button "Фільтр (1)" at bounding box center [209, 52] width 86 height 19
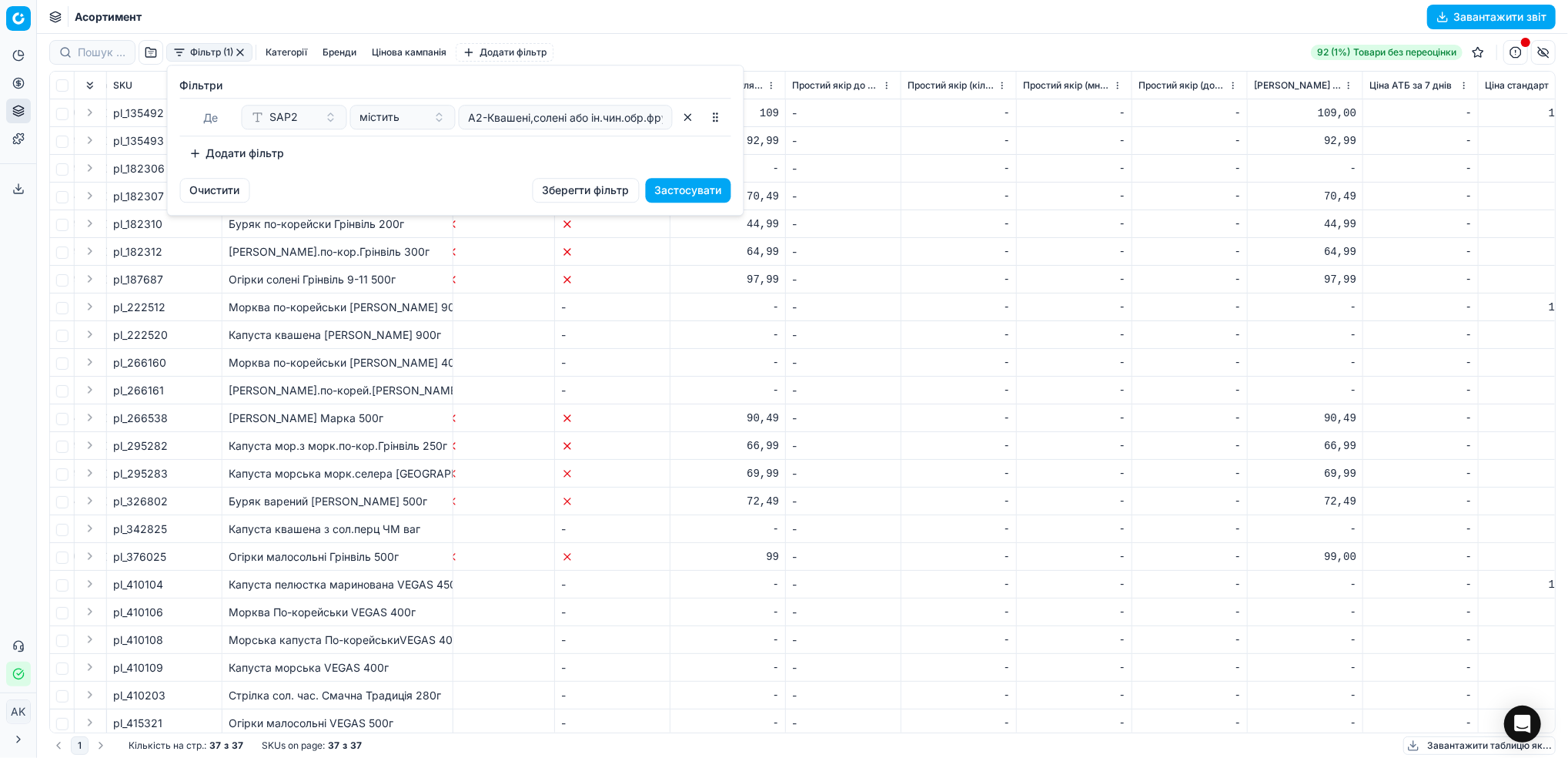
click at [450, 166] on div "Фiльтри Де SAP2 містить A2-Квашені,солені або ін.чин.обр.фрукти To pick up a so…" at bounding box center [456, 121] width 576 height 112
click at [689, 122] on button "button" at bounding box center [687, 116] width 25 height 25
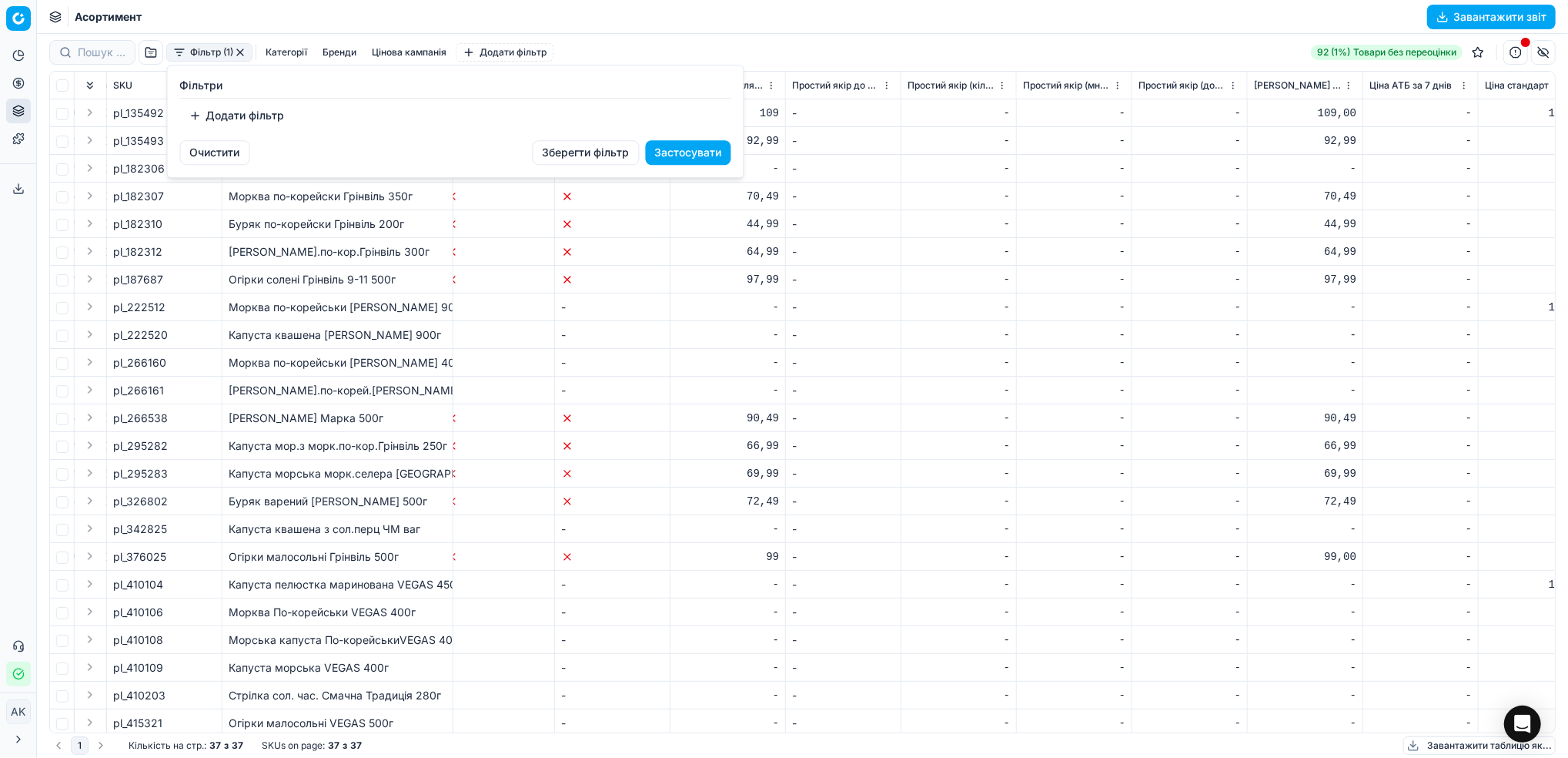
click at [251, 117] on button "Додати фільтр" at bounding box center [236, 115] width 114 height 25
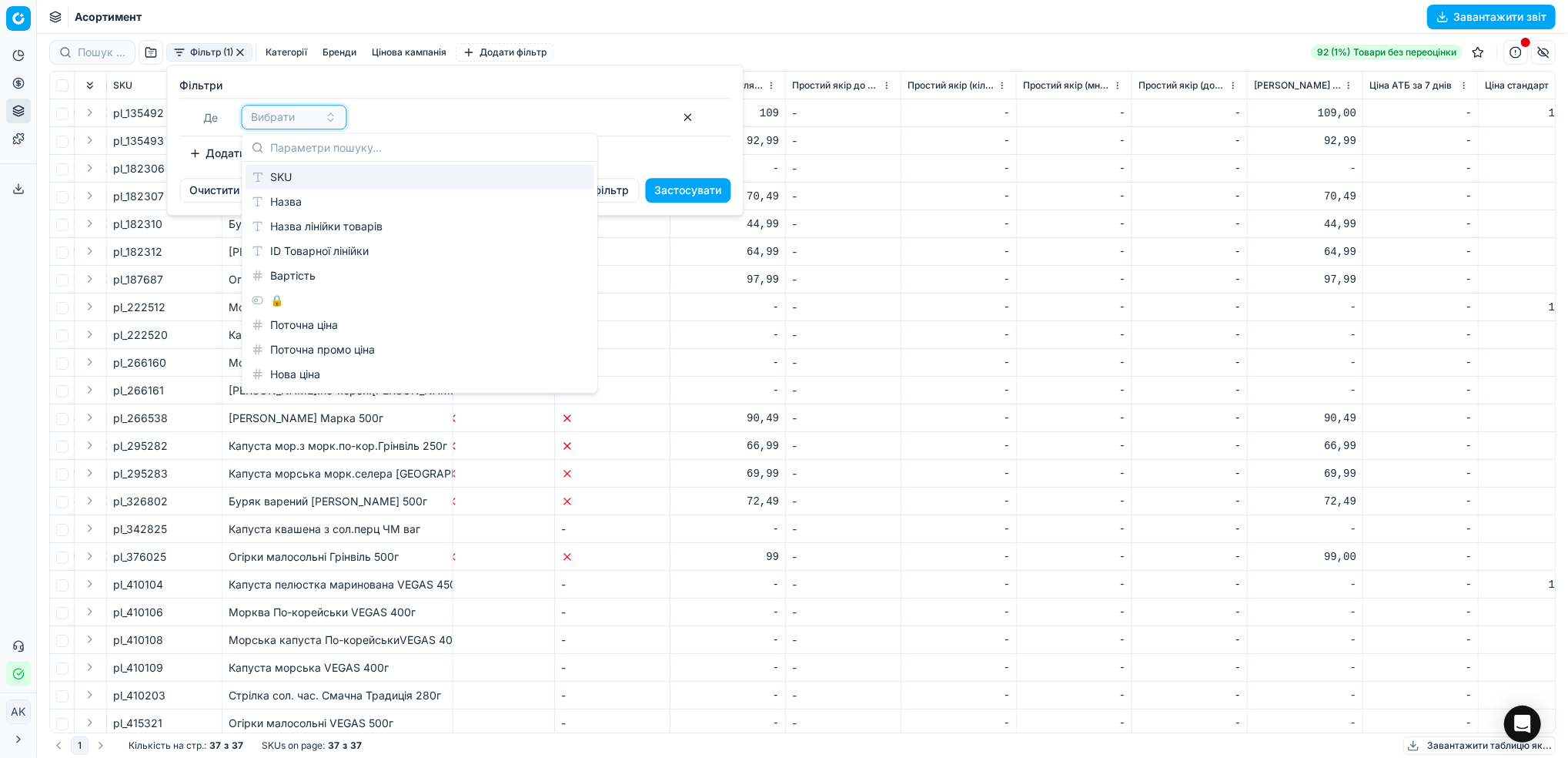
click at [287, 115] on span "Вибрати" at bounding box center [273, 116] width 44 height 15
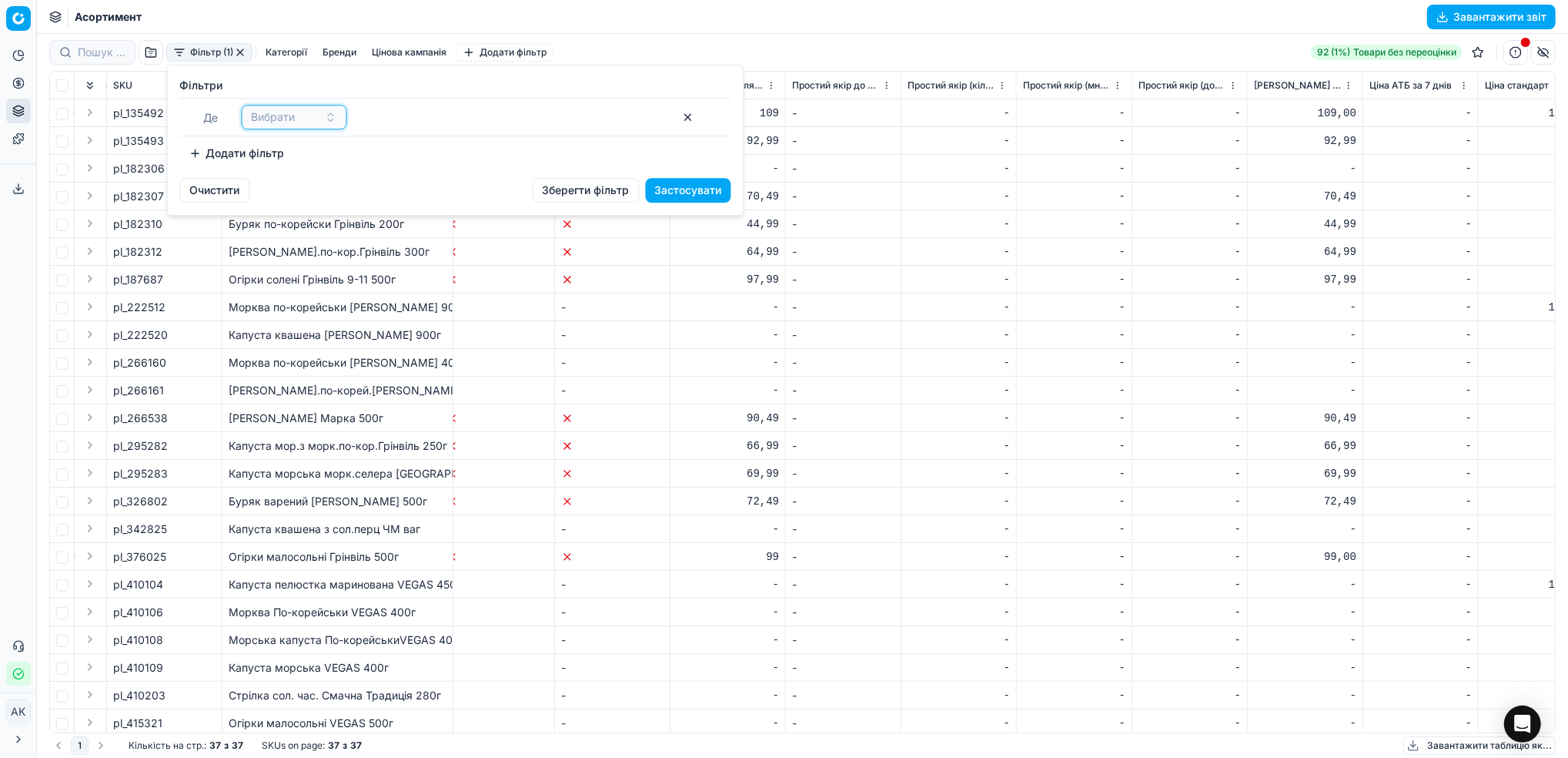
click at [287, 115] on span "Вибрати" at bounding box center [273, 116] width 44 height 15
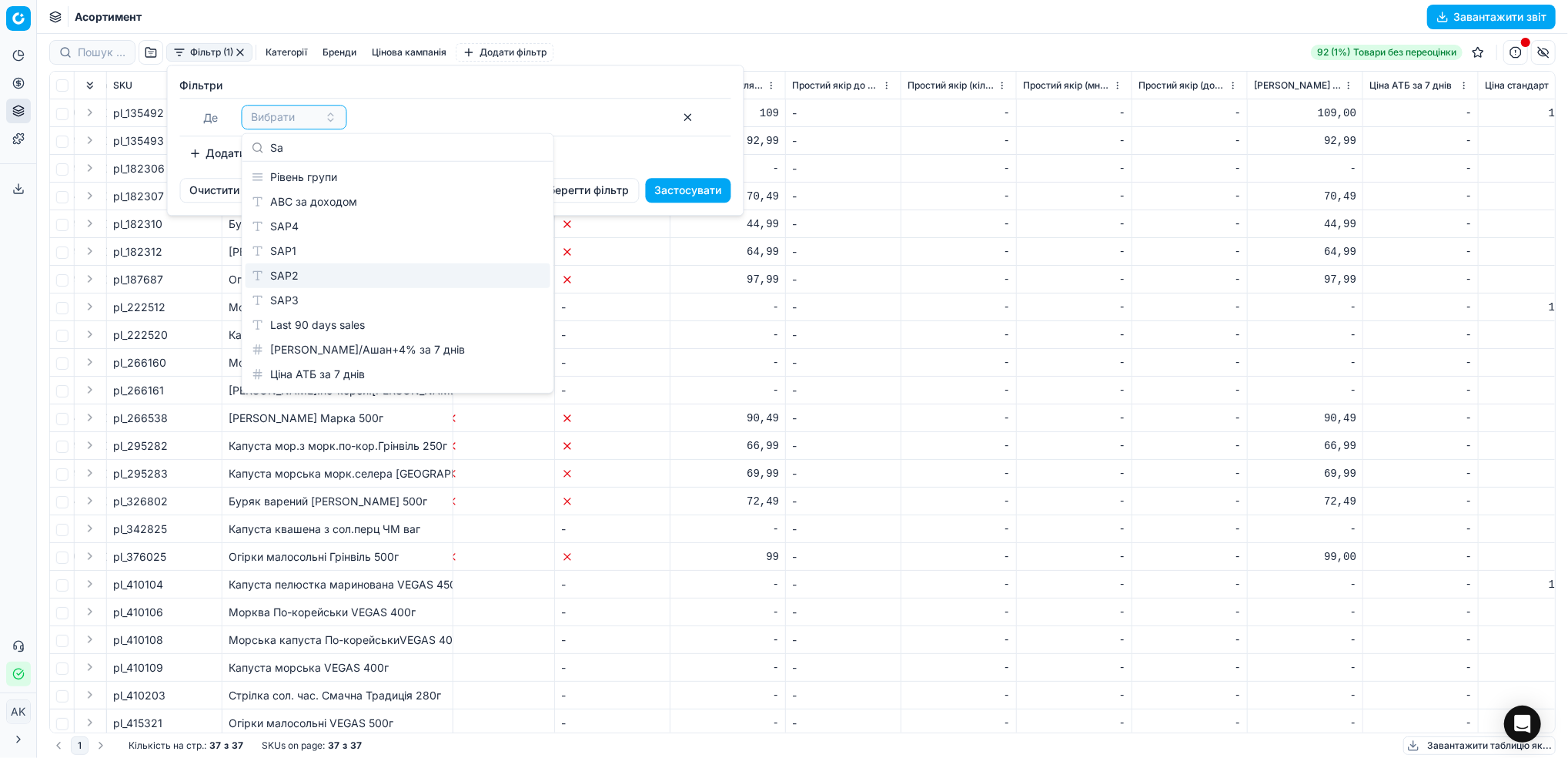
type input "Sa"
click at [355, 279] on div "SAP2" at bounding box center [397, 275] width 305 height 25
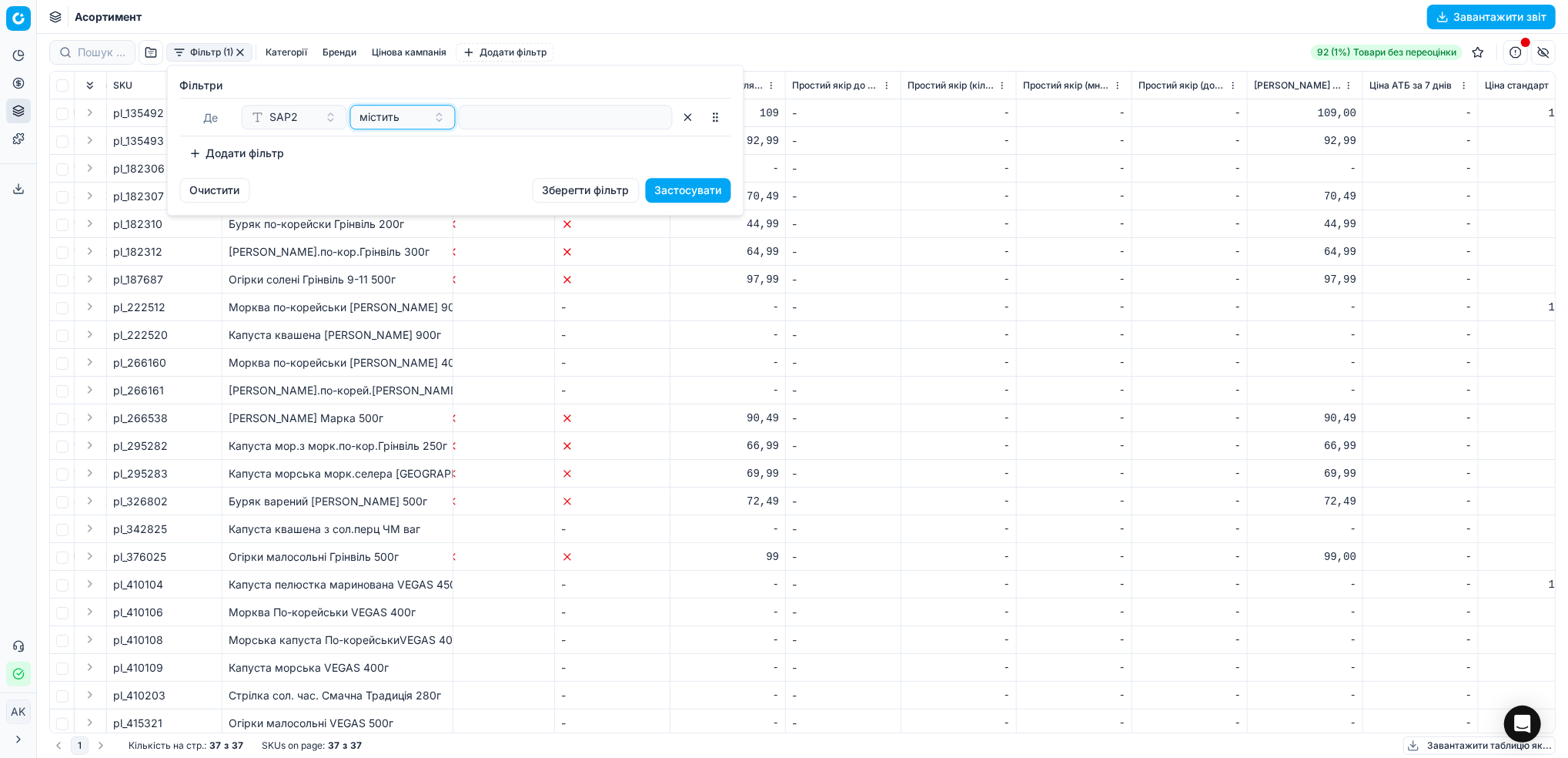
click at [398, 115] on span "містить" at bounding box center [380, 116] width 40 height 15
click at [401, 266] on div "в" at bounding box center [453, 275] width 200 height 25
click at [498, 111] on button "Select a value" at bounding box center [565, 116] width 214 height 25
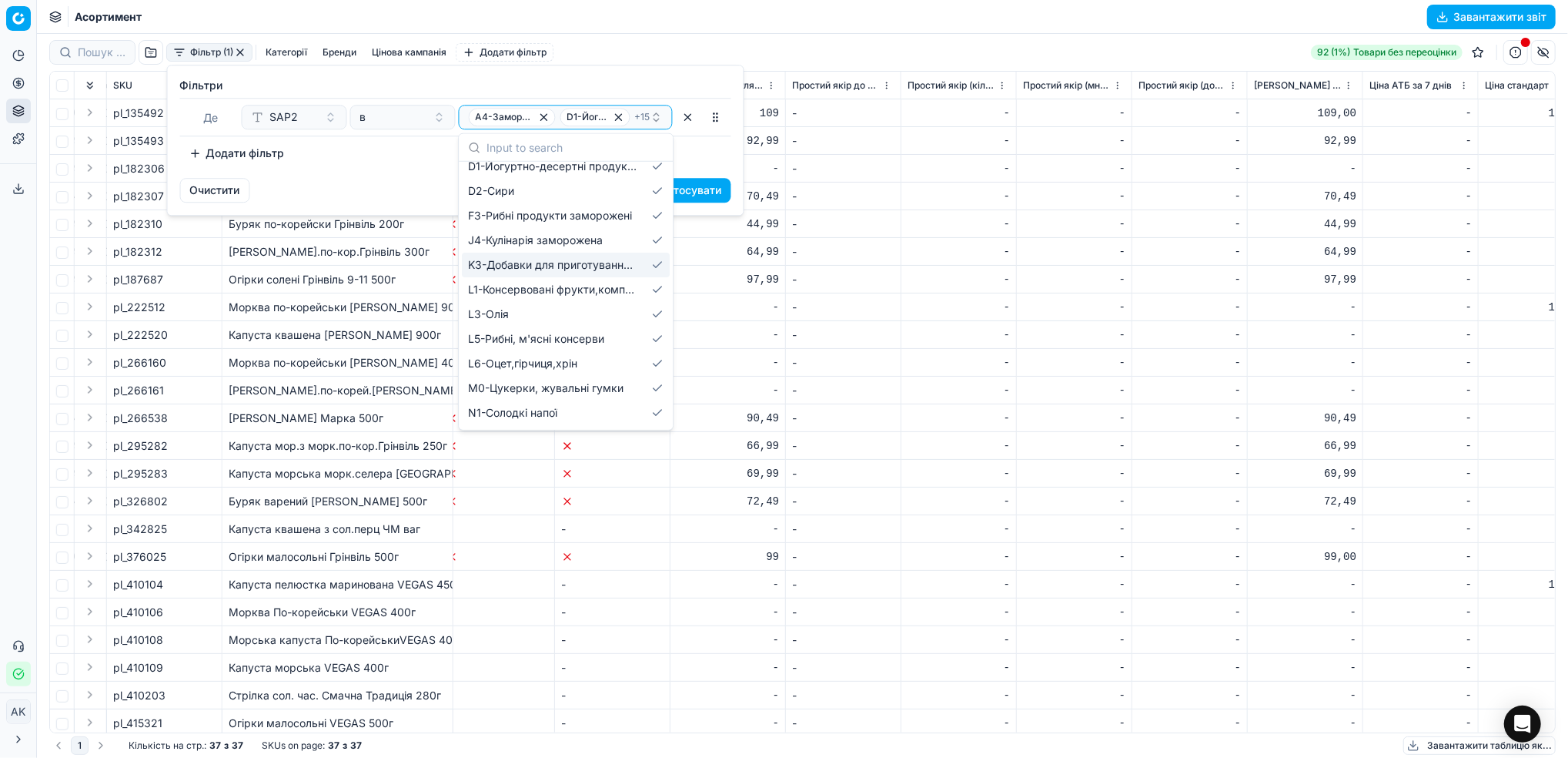
scroll to position [0, 0]
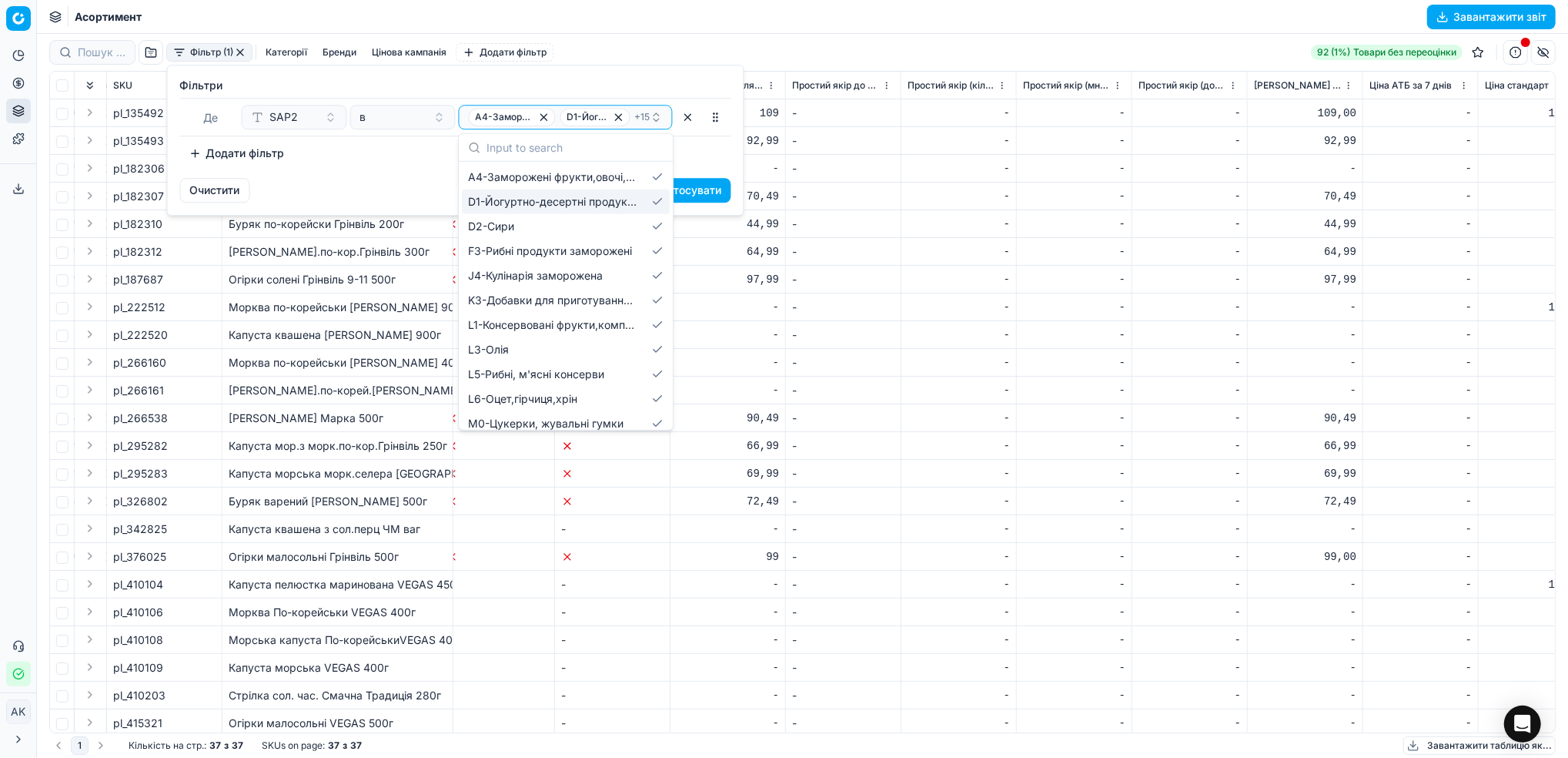
click at [330, 186] on div "Очистити Зберегти фільтр Застосувати" at bounding box center [456, 196] width 576 height 37
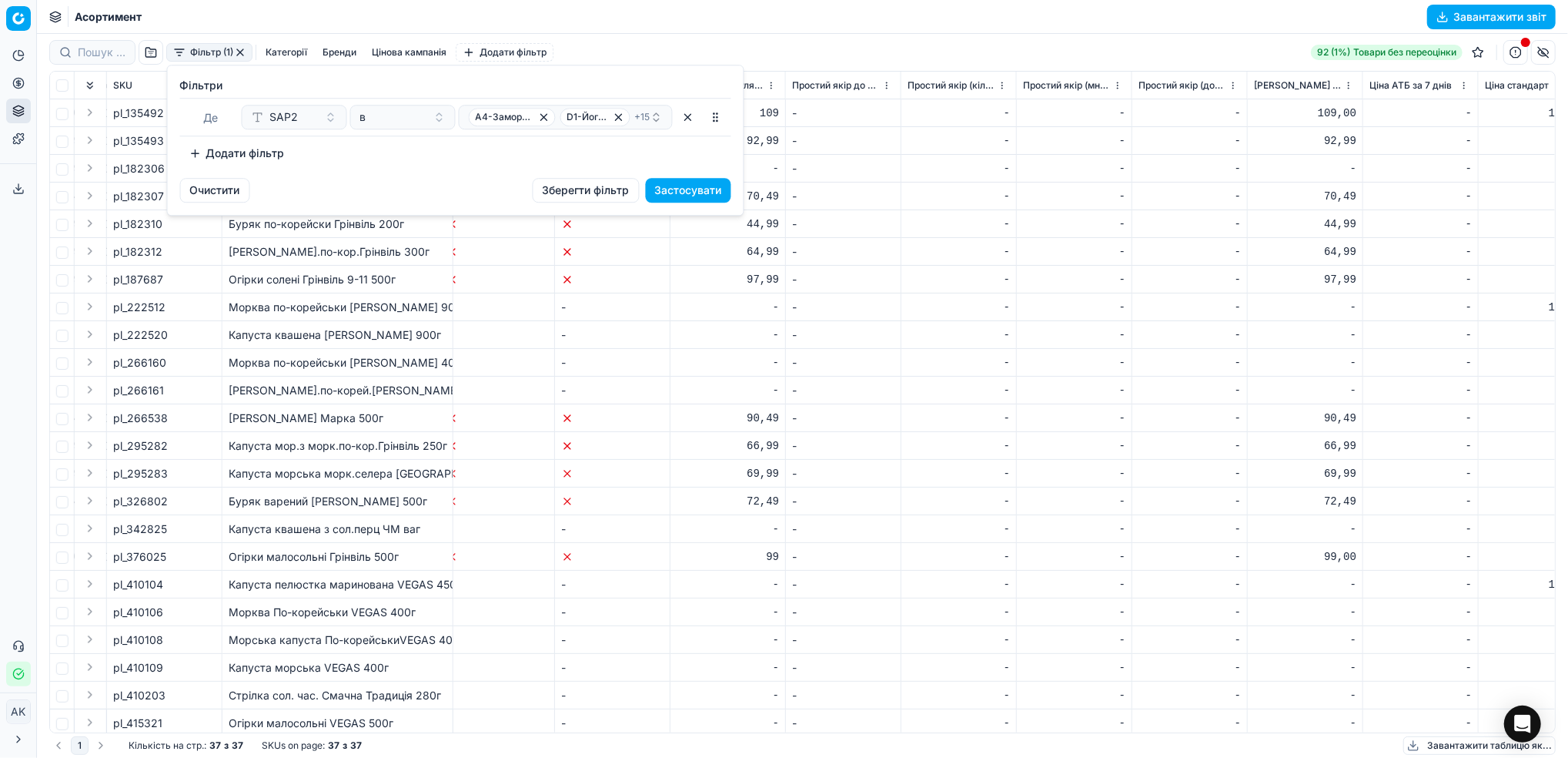
click at [691, 117] on button "button" at bounding box center [687, 116] width 25 height 25
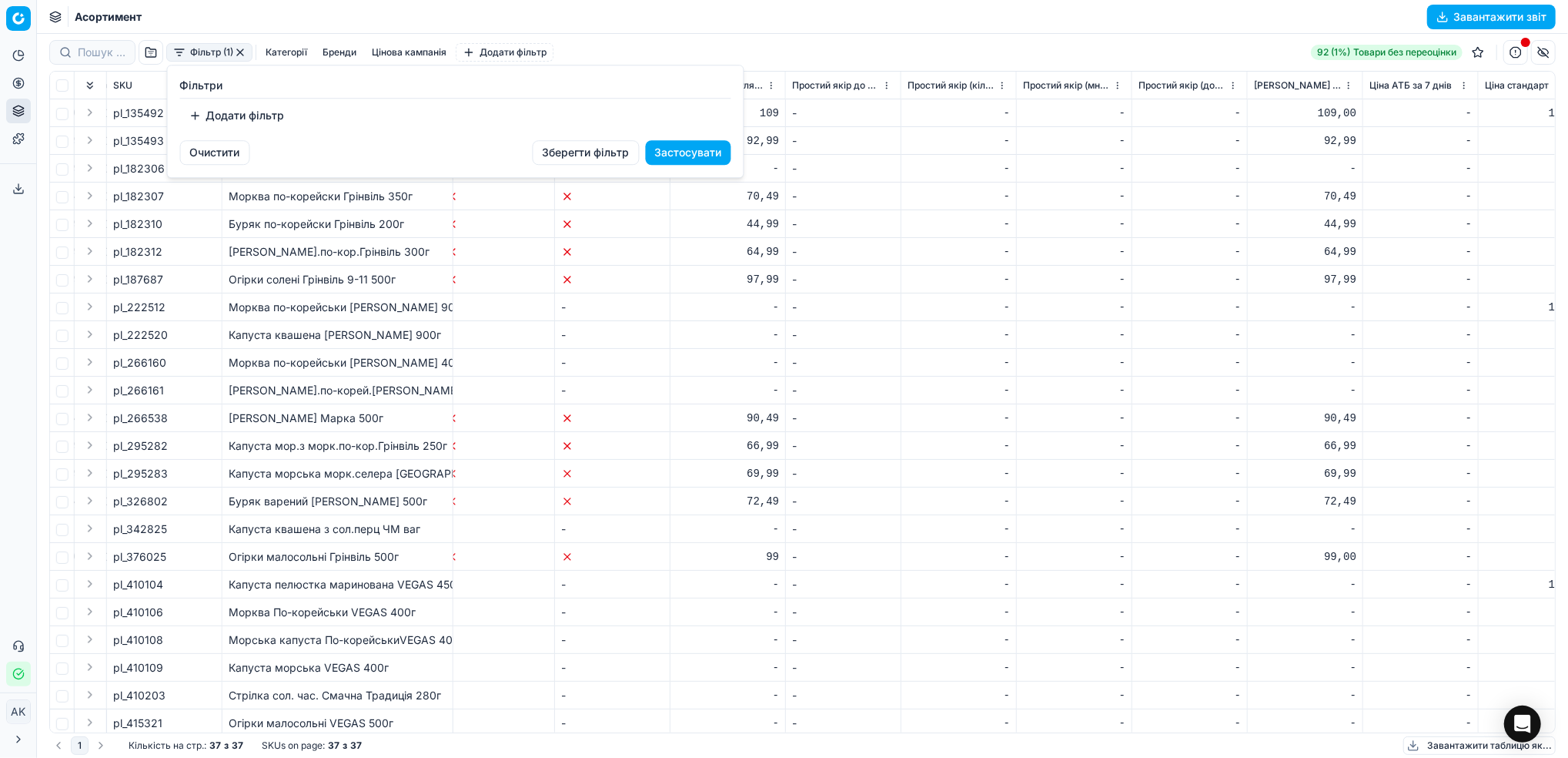
click at [268, 107] on button "Додати фільтр" at bounding box center [236, 115] width 114 height 25
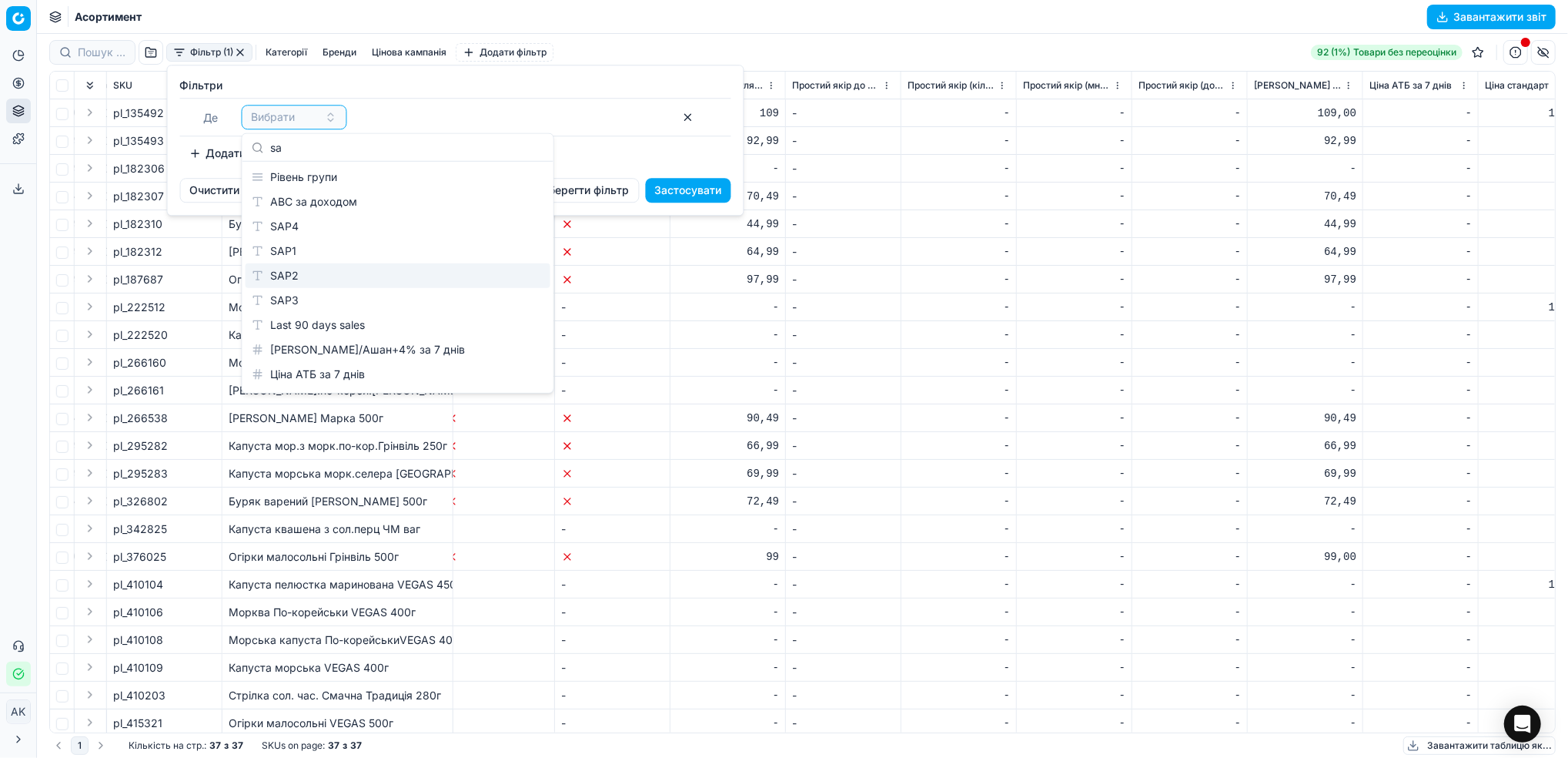
type input "sa"
click at [303, 278] on div "SAP2" at bounding box center [397, 275] width 305 height 25
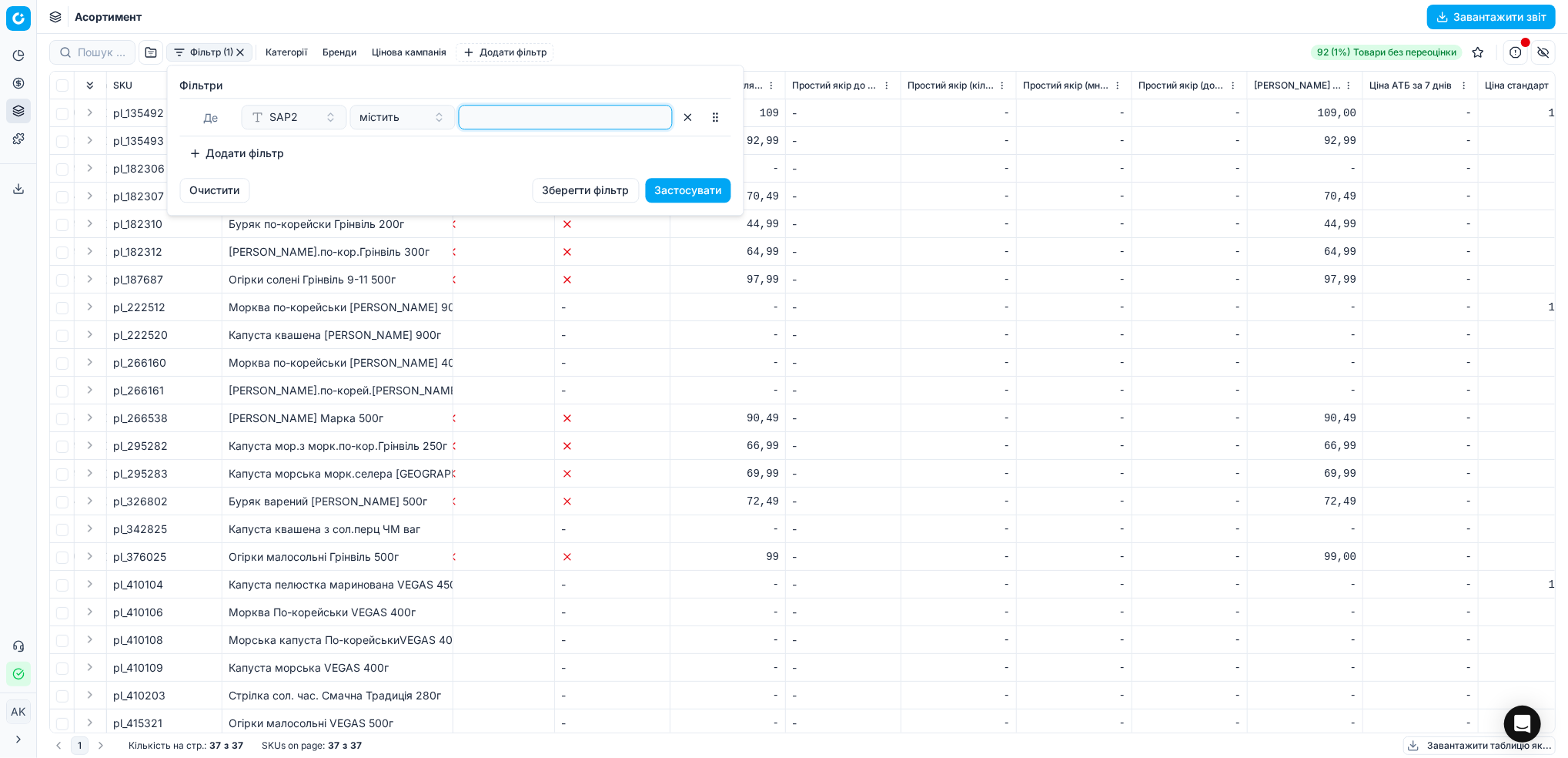
click at [511, 114] on input at bounding box center [565, 116] width 200 height 23
click at [720, 195] on button "Застосувати" at bounding box center [688, 190] width 85 height 25
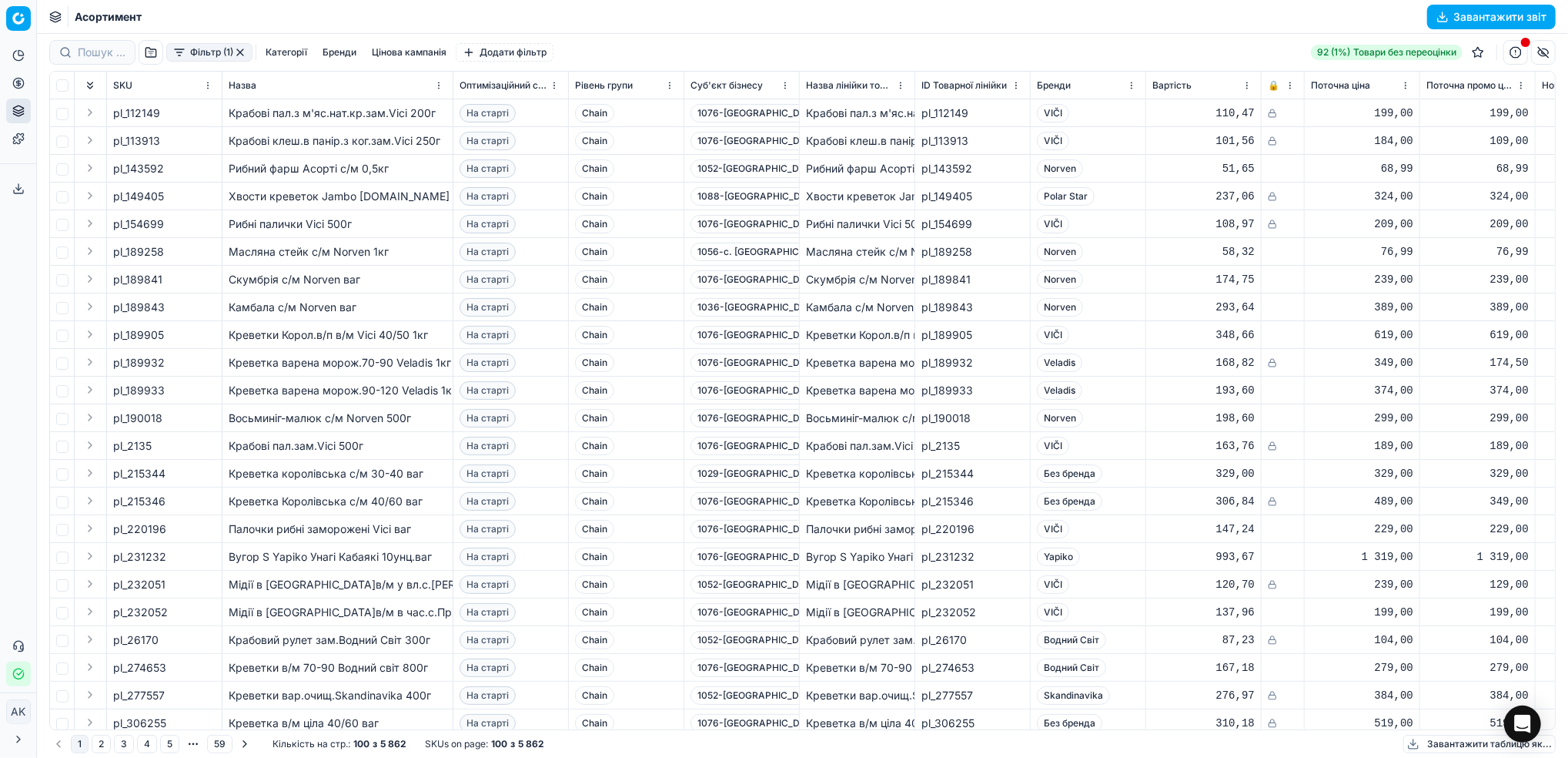
click at [1456, 23] on button "Завантажити звіт" at bounding box center [1491, 17] width 128 height 25
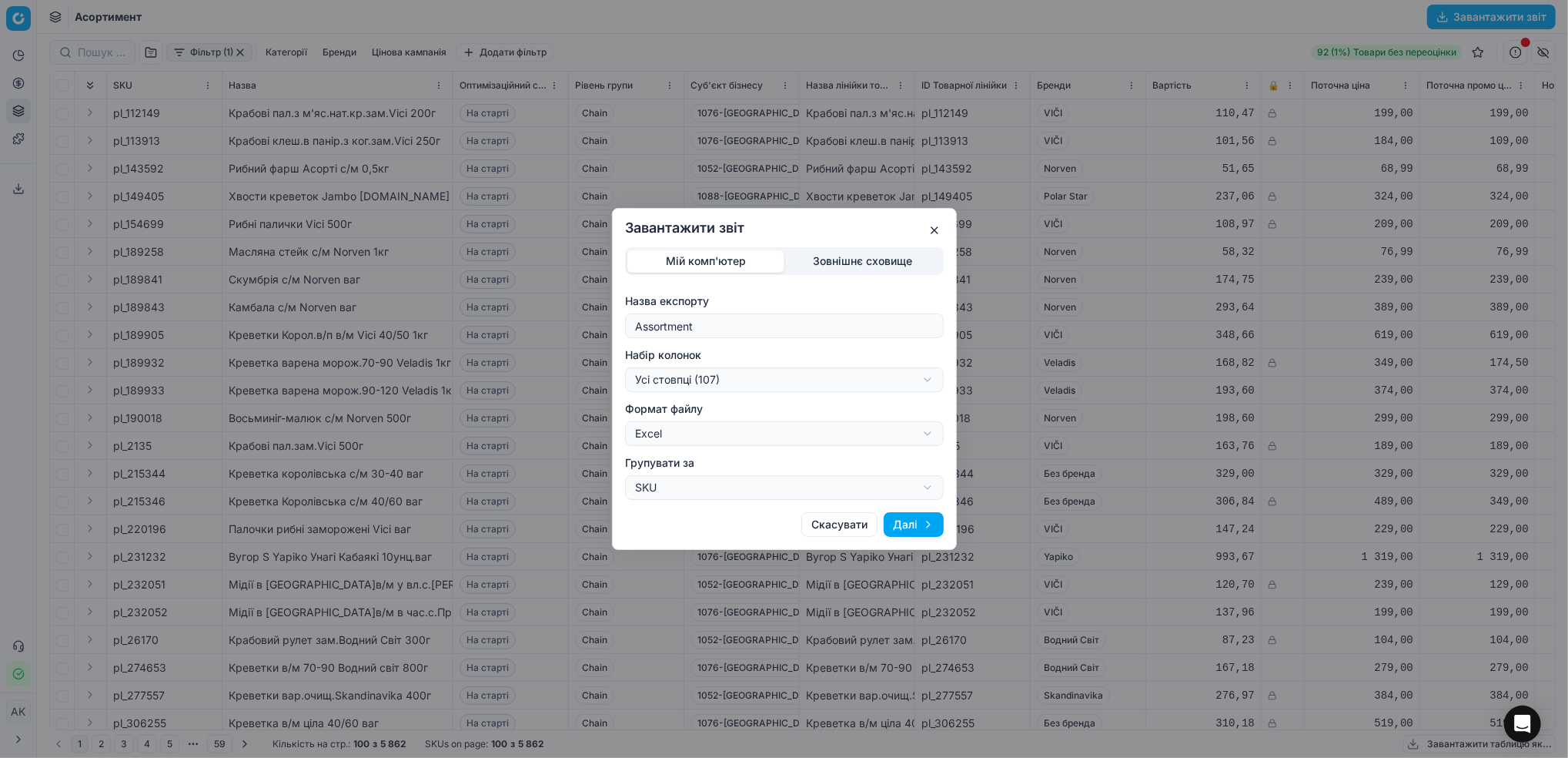
click at [925, 529] on button "Далі" at bounding box center [914, 524] width 60 height 25
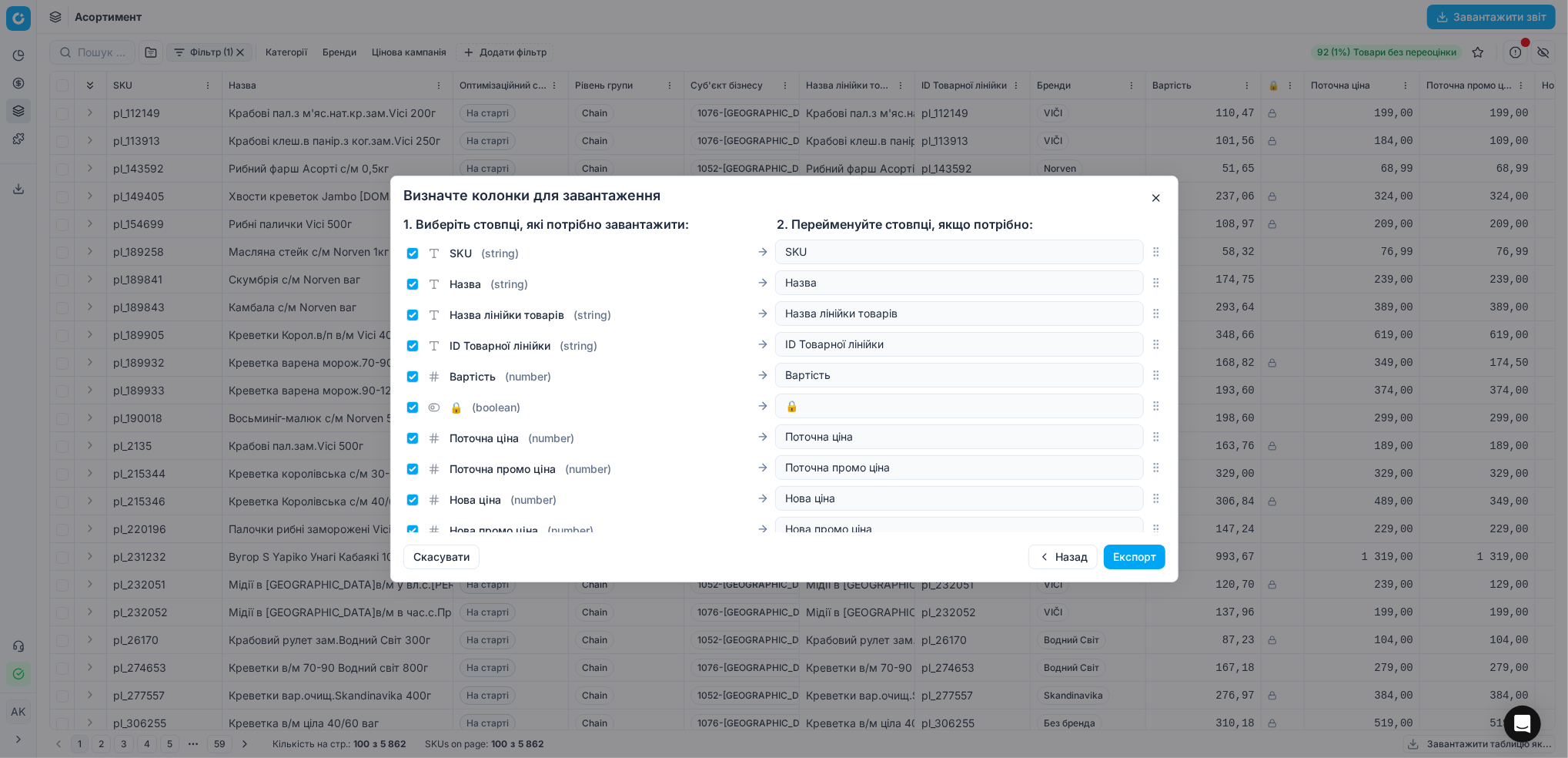
click at [1158, 549] on button "Експорт" at bounding box center [1134, 556] width 62 height 25
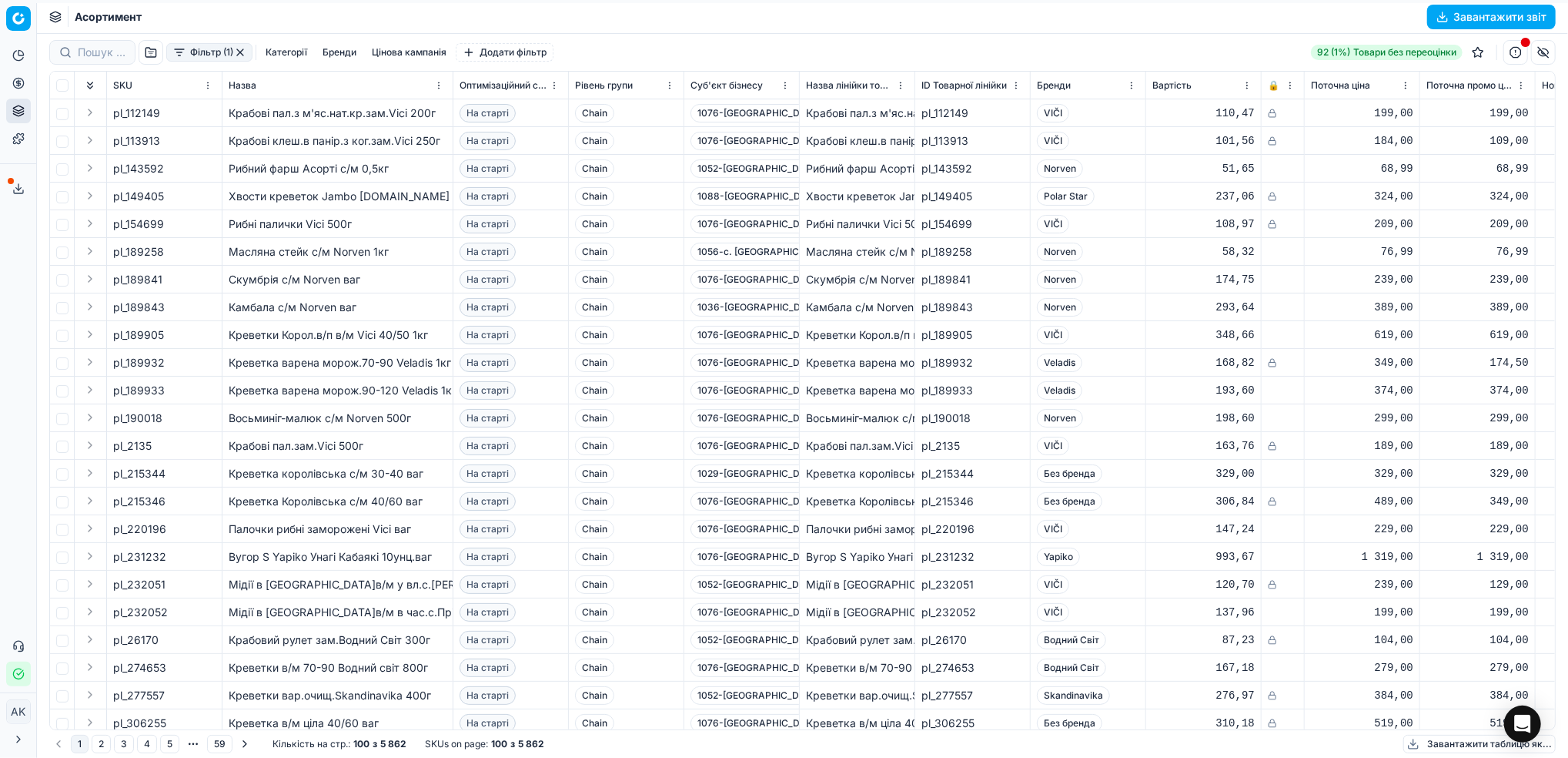
click at [12, 195] on button "Сервіс експорту" at bounding box center [18, 188] width 25 height 25
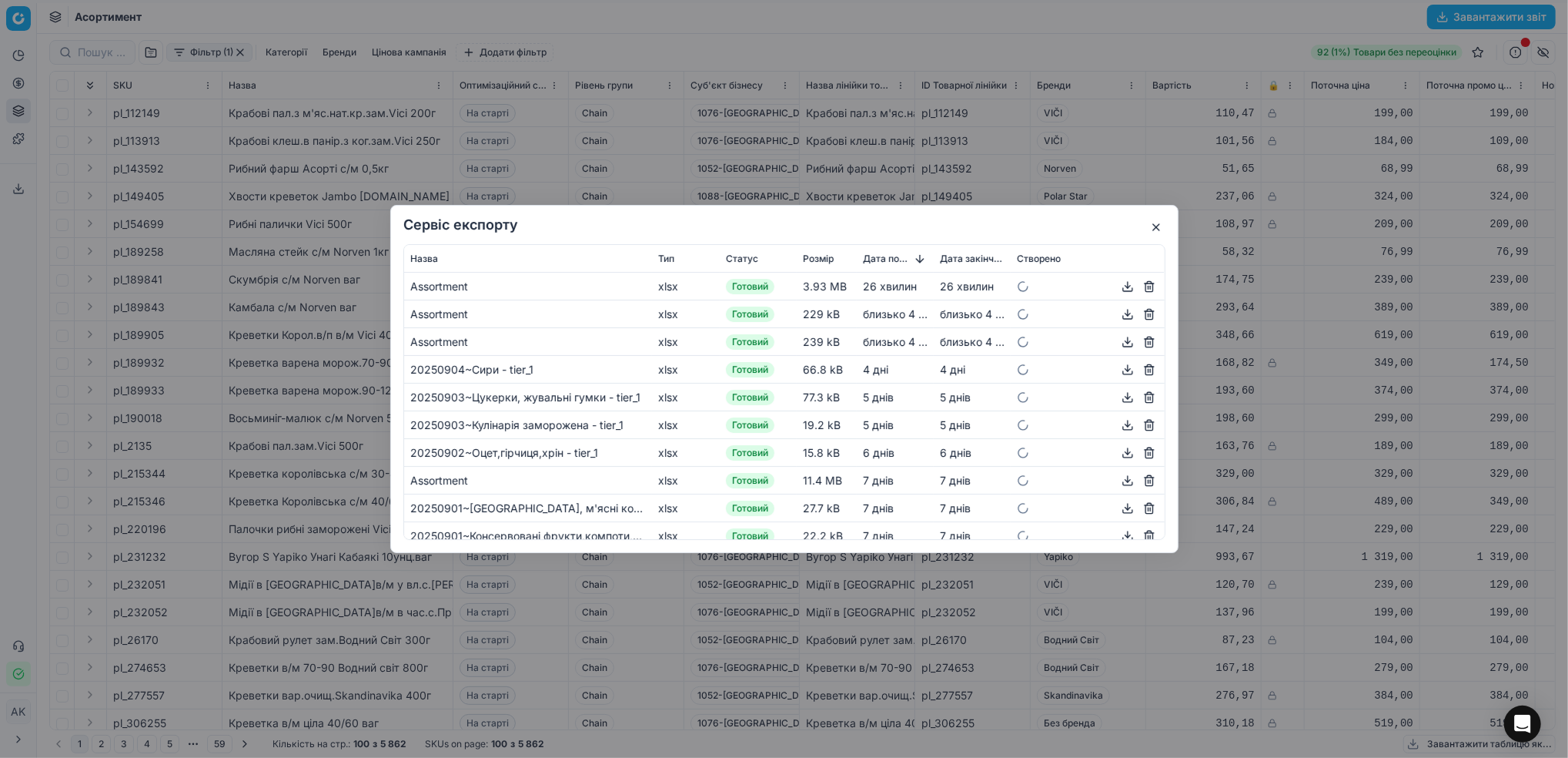
click at [1118, 286] on button "button" at bounding box center [1127, 286] width 19 height 19
click at [1118, 287] on button "button" at bounding box center [1127, 286] width 19 height 19
